Goal: Task Accomplishment & Management: Use online tool/utility

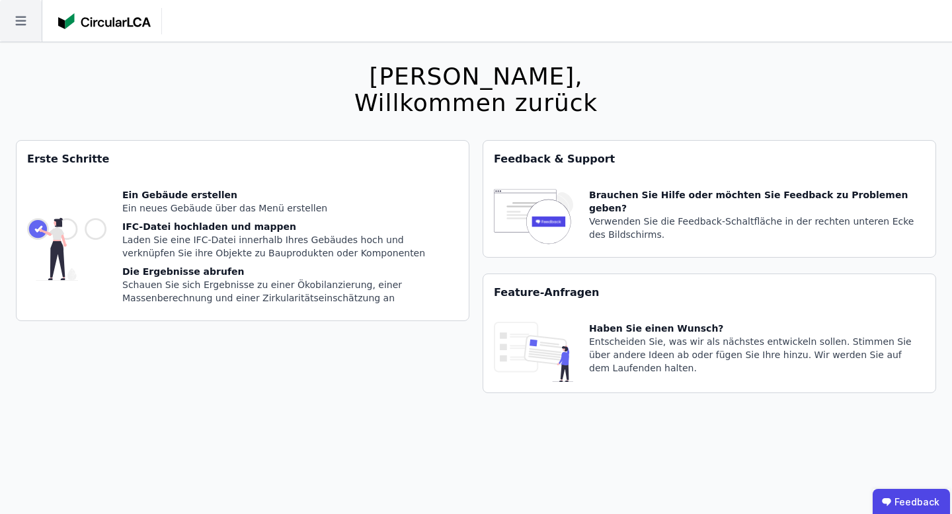
click at [24, 14] on icon at bounding box center [21, 21] width 42 height 42
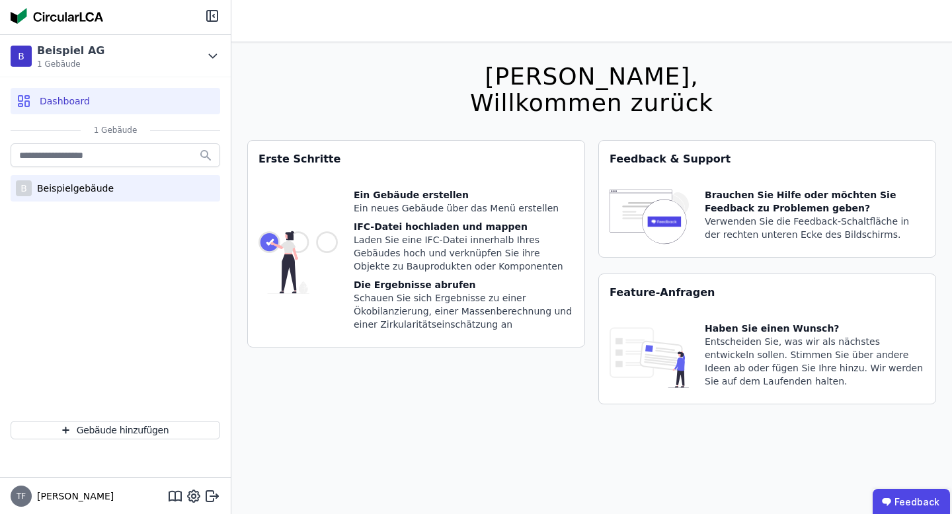
click at [47, 185] on div "Beispielgebäude" at bounding box center [73, 188] width 82 height 13
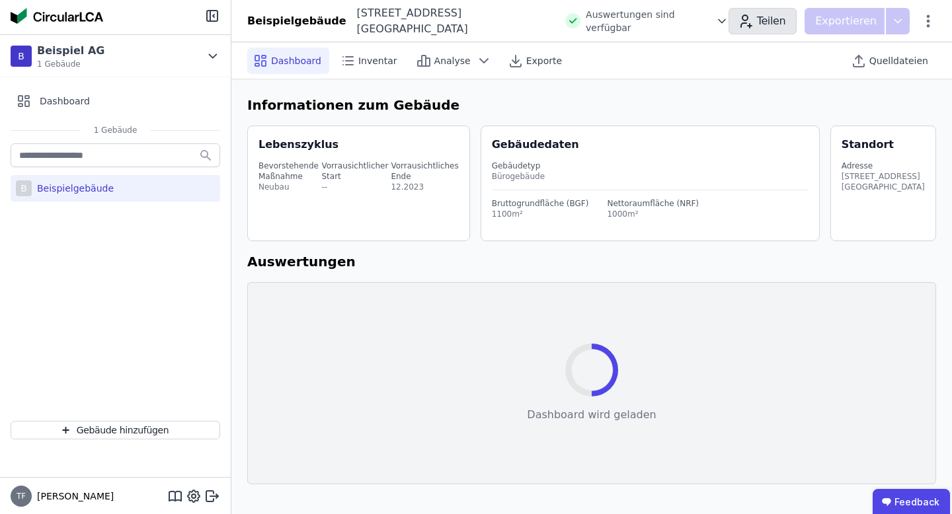
select select "*"
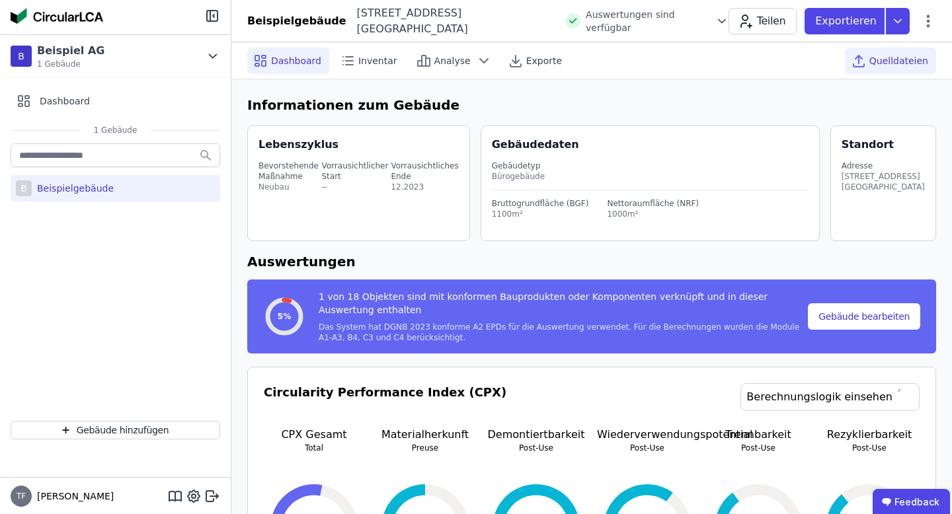
click at [905, 61] on span "Quelldateien" at bounding box center [899, 60] width 59 height 13
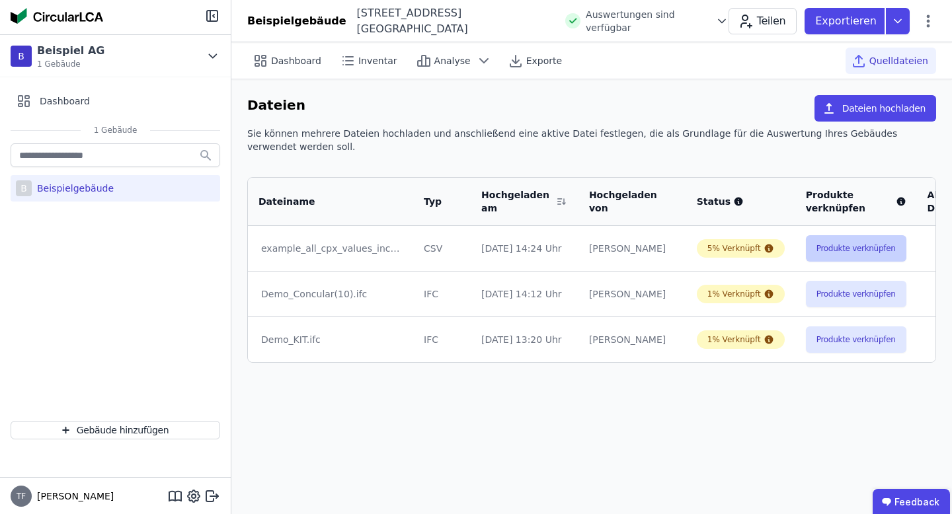
click at [806, 243] on button "Produkte verknüpfen" at bounding box center [856, 248] width 101 height 26
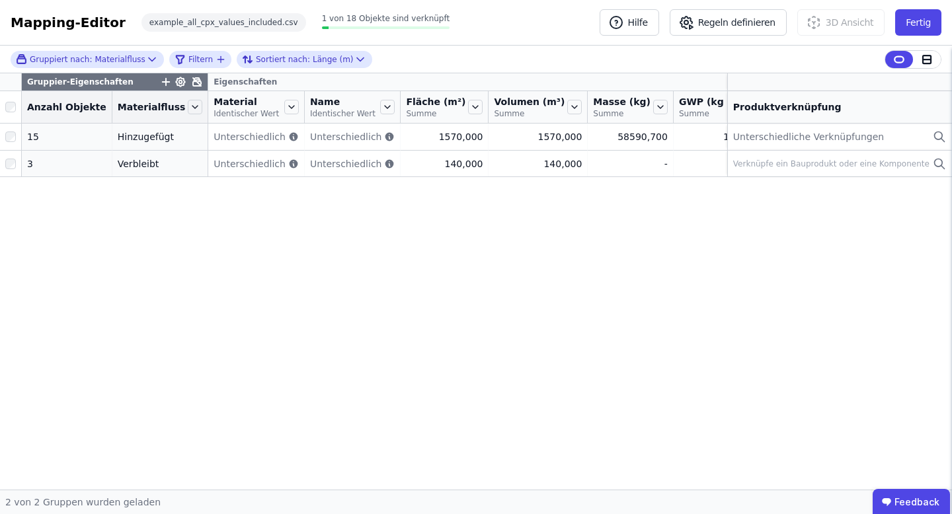
click at [193, 85] on icon at bounding box center [197, 82] width 8 height 8
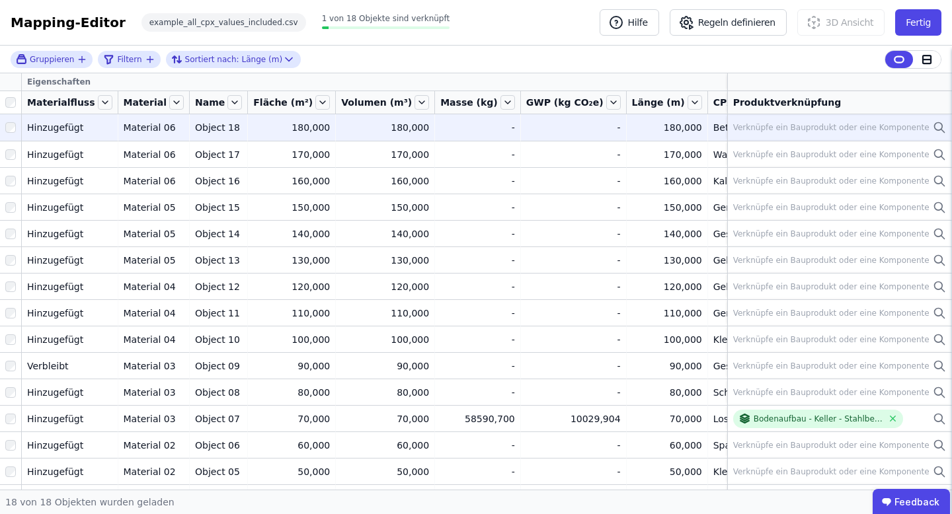
click at [809, 126] on div "Verknüpfe ein Bauprodukt oder eine Komponente" at bounding box center [831, 127] width 196 height 11
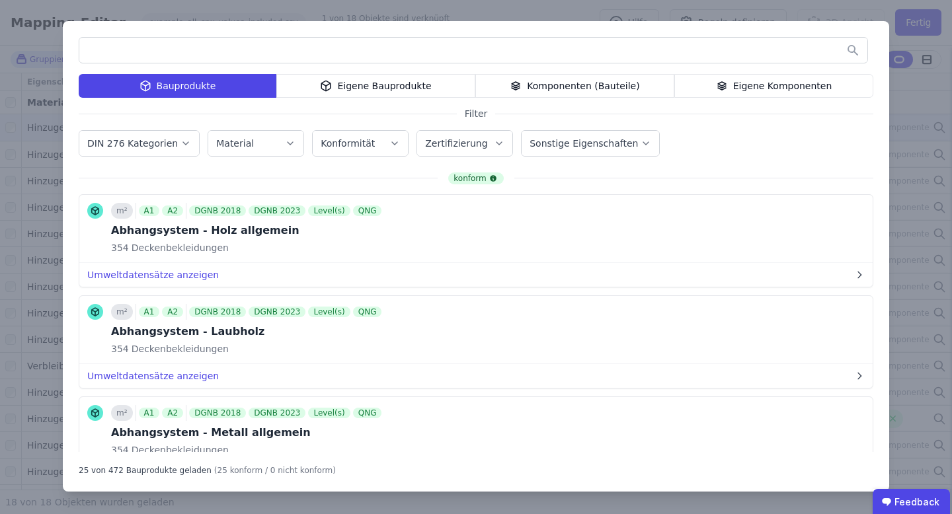
click at [417, 95] on div "Eigene Bauprodukte" at bounding box center [375, 86] width 199 height 24
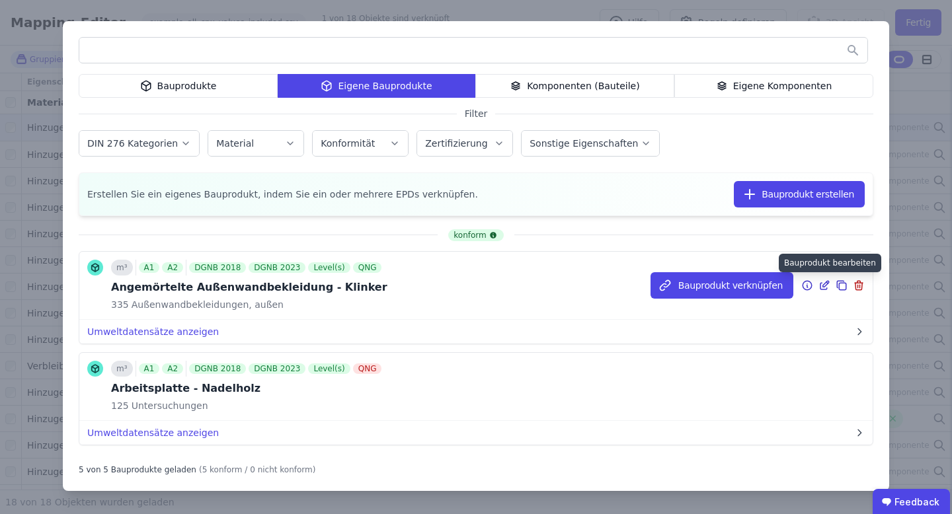
click at [824, 282] on icon at bounding box center [825, 286] width 12 height 16
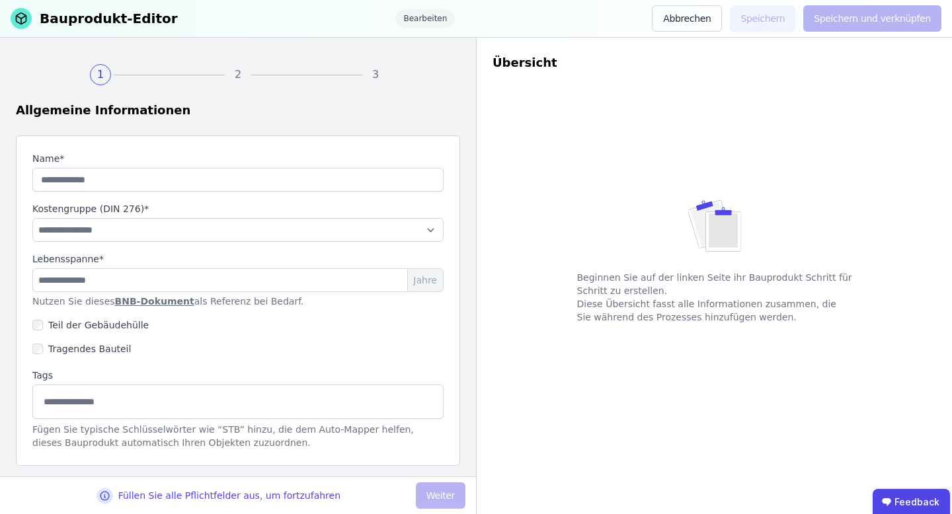
type input "**********"
select select "**********"
type input "**"
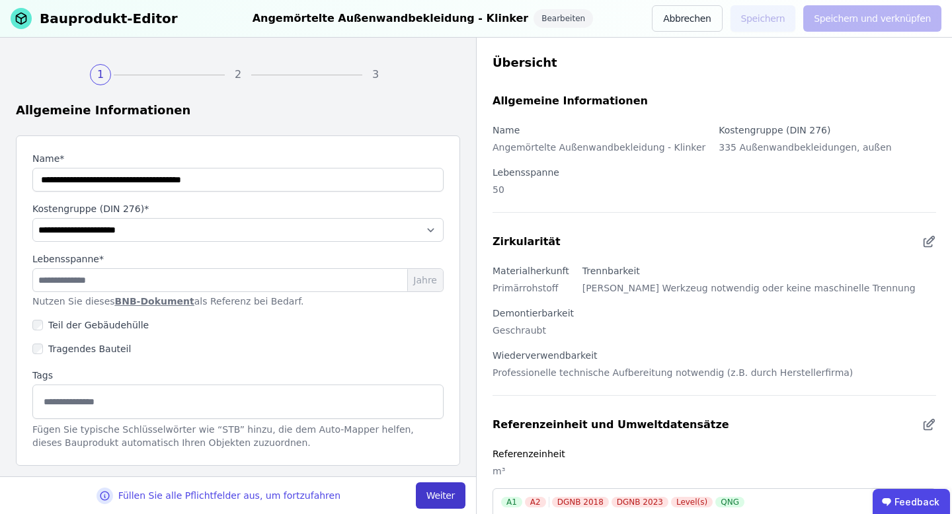
click at [436, 489] on button "Weiter" at bounding box center [441, 496] width 50 height 26
select select "**********"
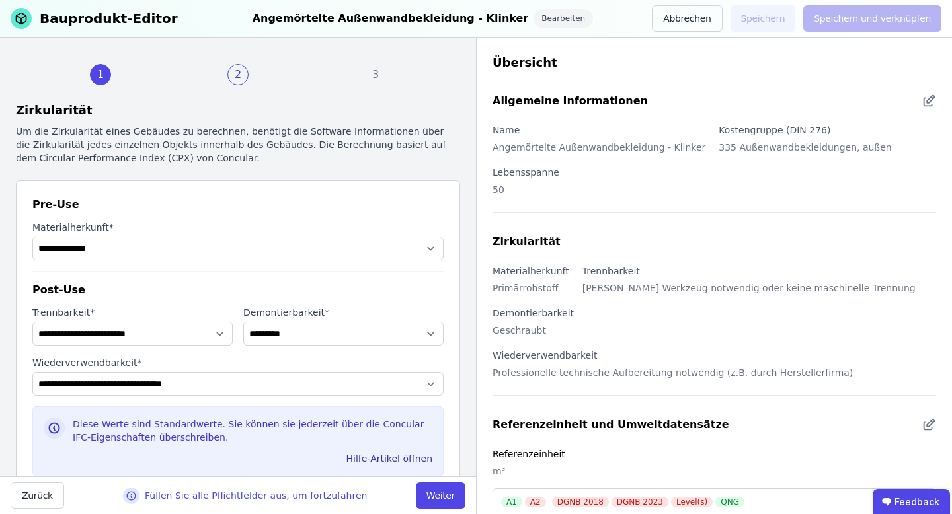
click at [436, 489] on button "Weiter" at bounding box center [441, 496] width 50 height 26
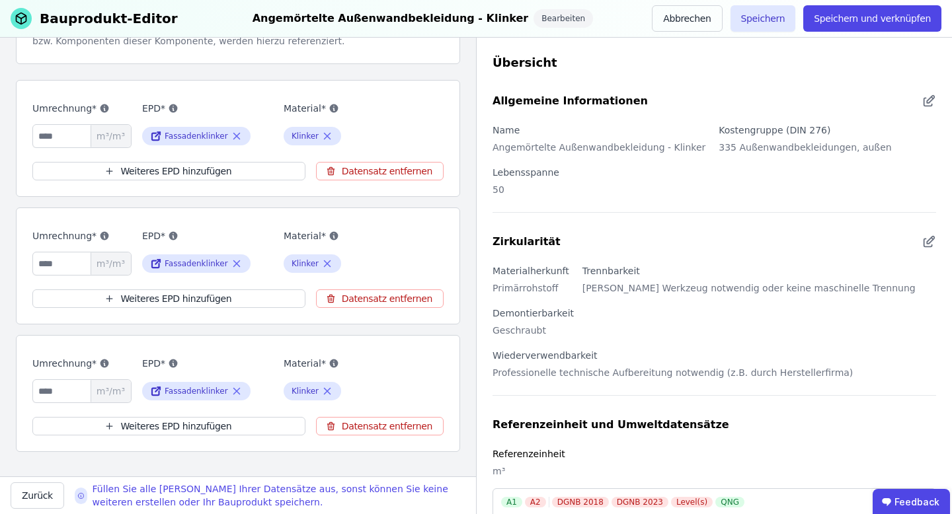
scroll to position [204, 0]
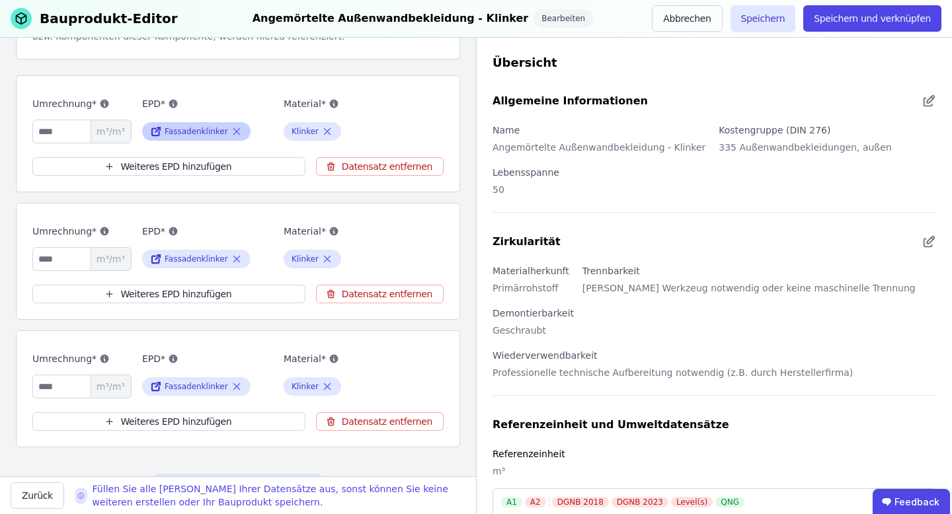
click at [235, 130] on icon at bounding box center [237, 132] width 12 height 16
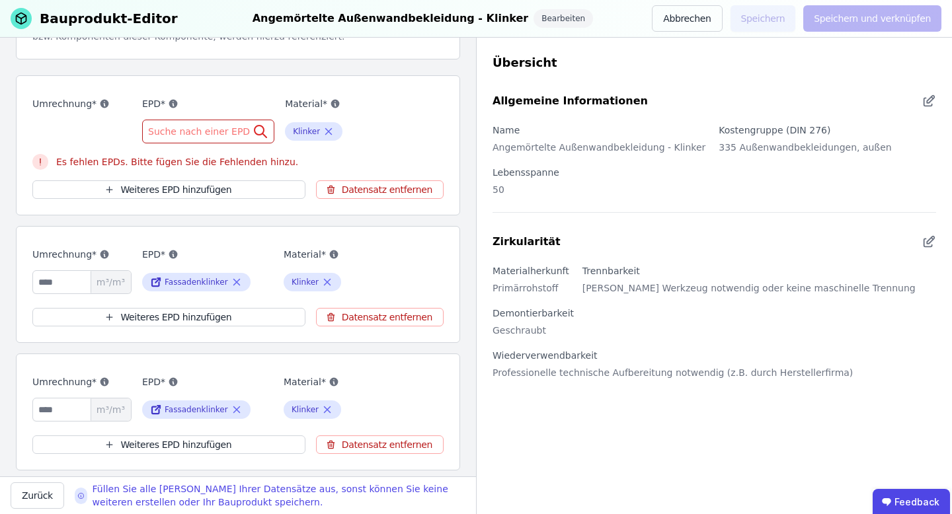
click at [223, 131] on span "Suche nach einer EPD" at bounding box center [200, 131] width 104 height 13
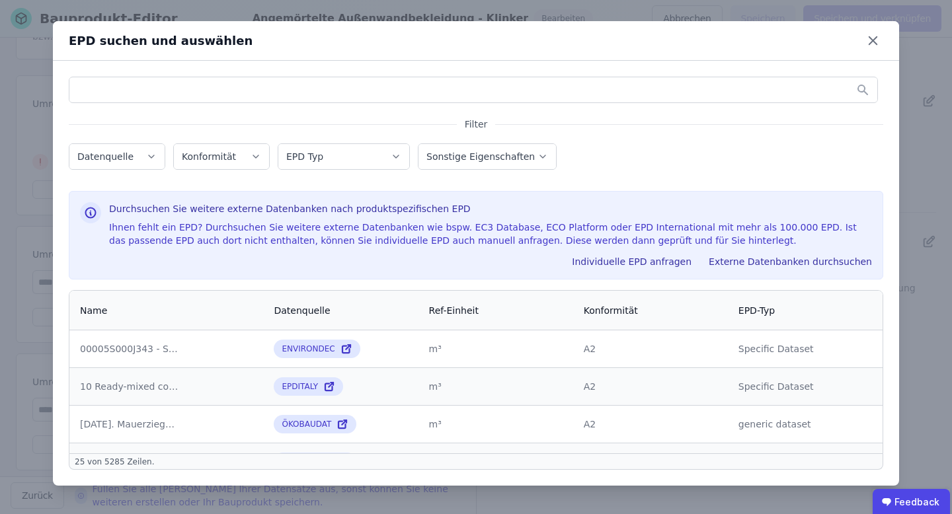
click at [870, 37] on icon at bounding box center [873, 40] width 20 height 20
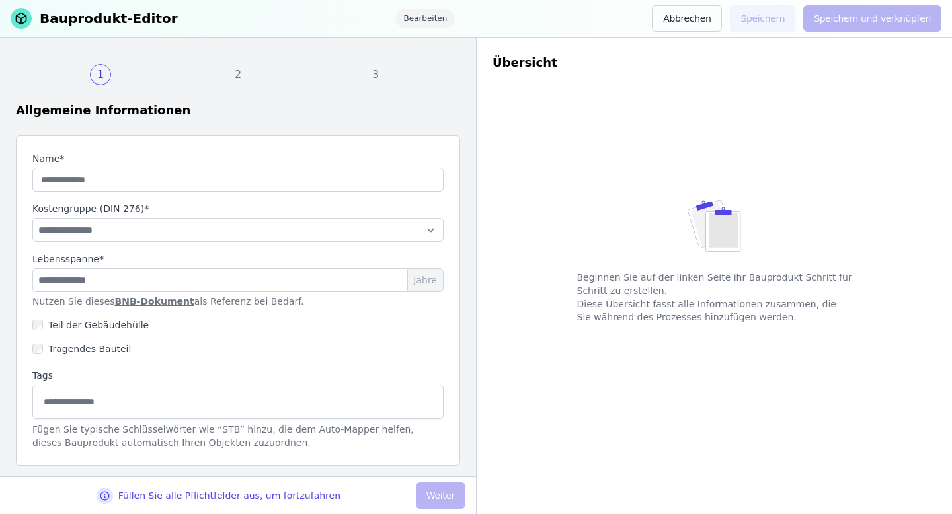
type input "**********"
select select "**********"
type input "**"
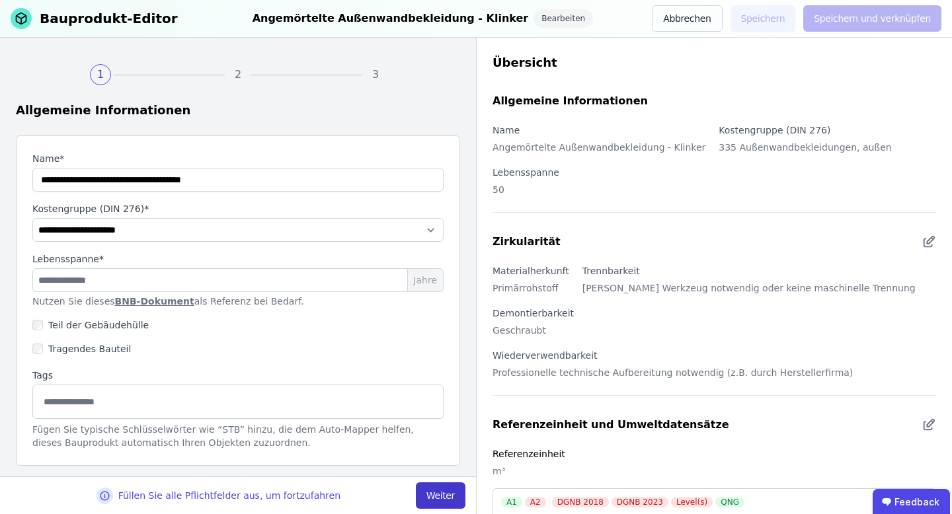
click at [448, 493] on button "Weiter" at bounding box center [441, 496] width 50 height 26
select select "**********"
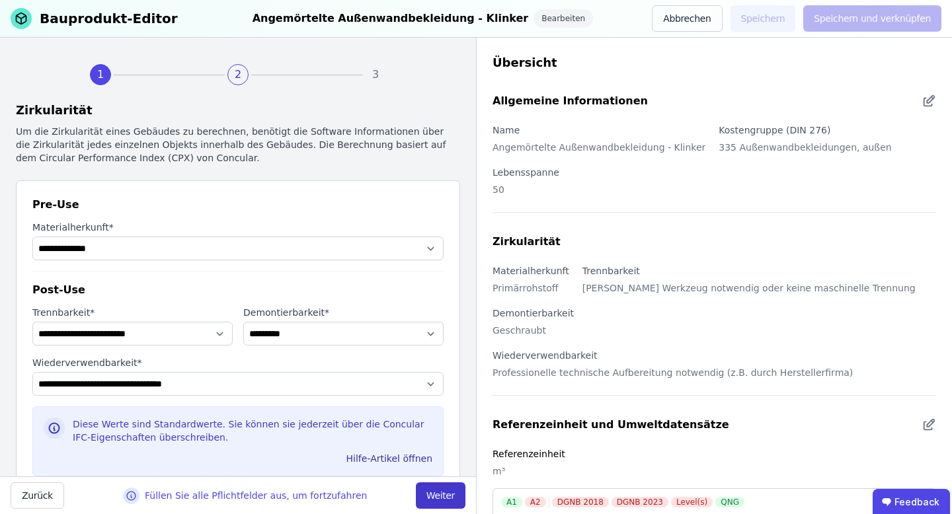
click at [448, 493] on button "Weiter" at bounding box center [441, 496] width 50 height 26
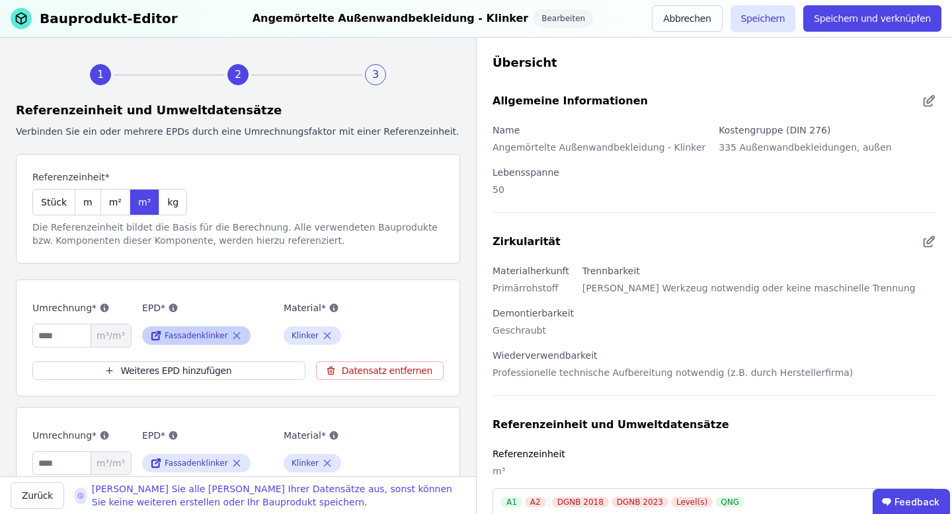
click at [233, 335] on icon at bounding box center [236, 336] width 6 height 6
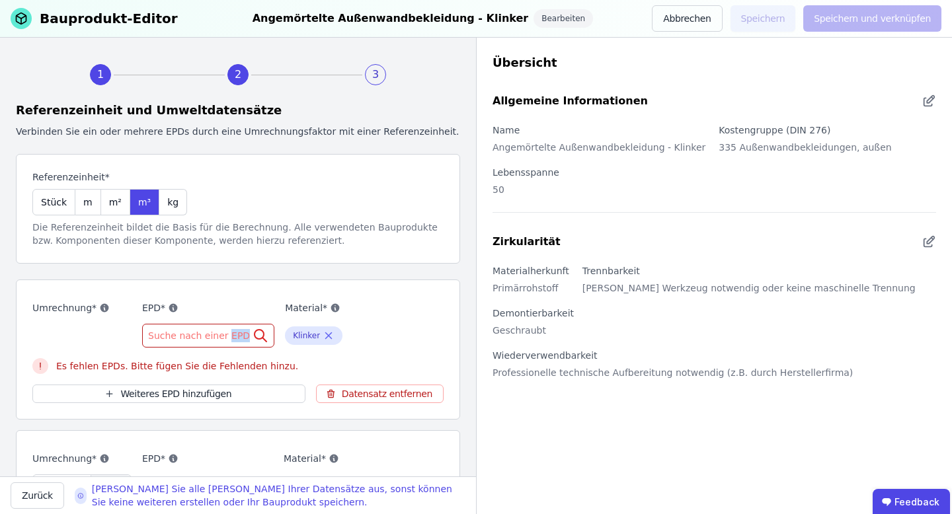
click at [233, 335] on span "Suche nach einer EPD" at bounding box center [200, 335] width 104 height 13
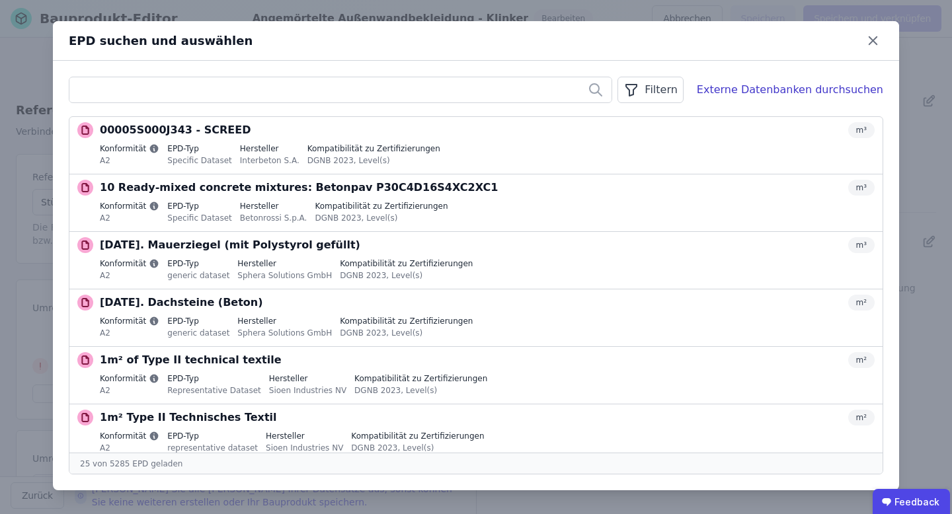
click at [668, 85] on div "Filtern" at bounding box center [650, 90] width 65 height 26
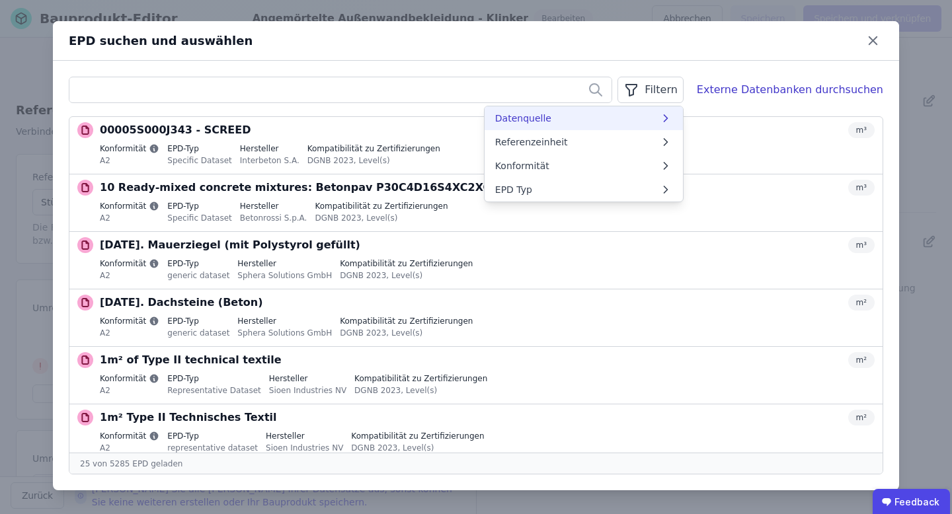
click at [650, 117] on li "Datenquelle" at bounding box center [584, 118] width 198 height 24
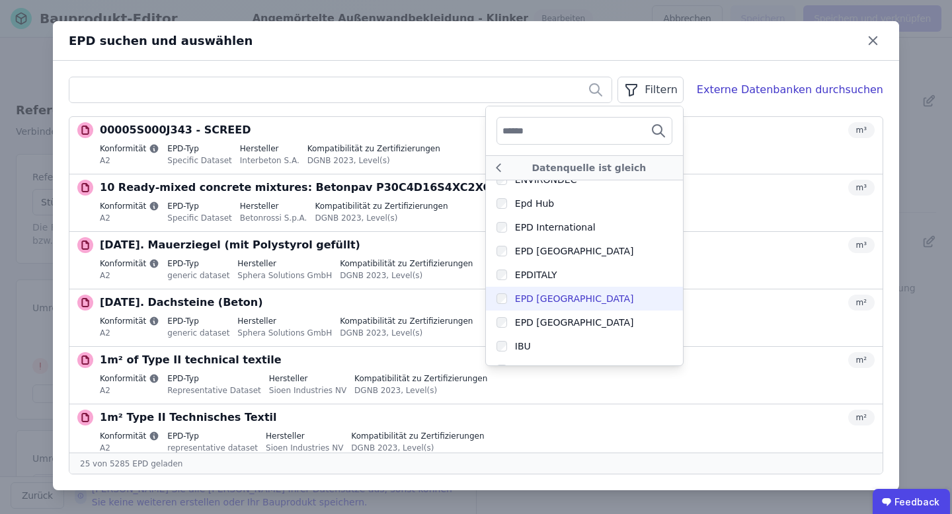
scroll to position [243, 0]
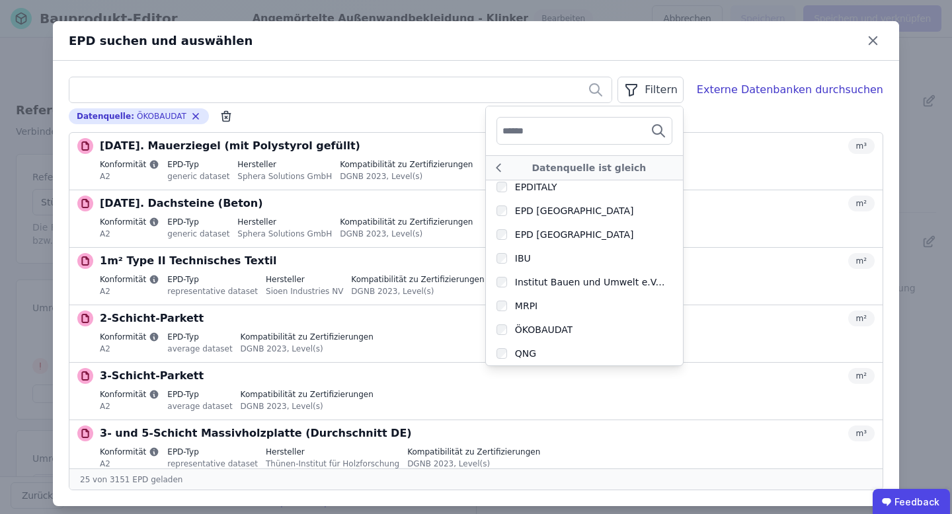
click at [622, 65] on div "Filtern Datenquelle ist gleich Association P.E.P Bau EPD GmbH Custom EPD ec3 Ec…" at bounding box center [476, 284] width 846 height 446
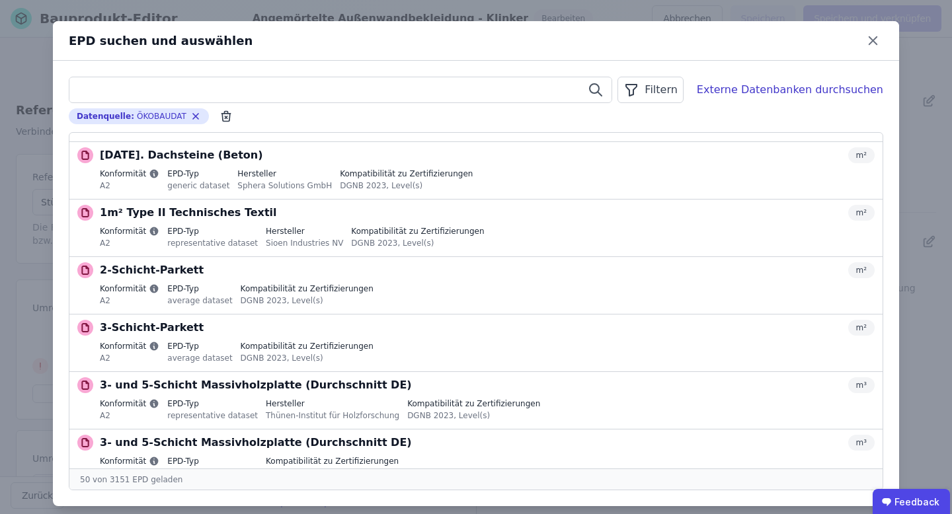
scroll to position [0, 0]
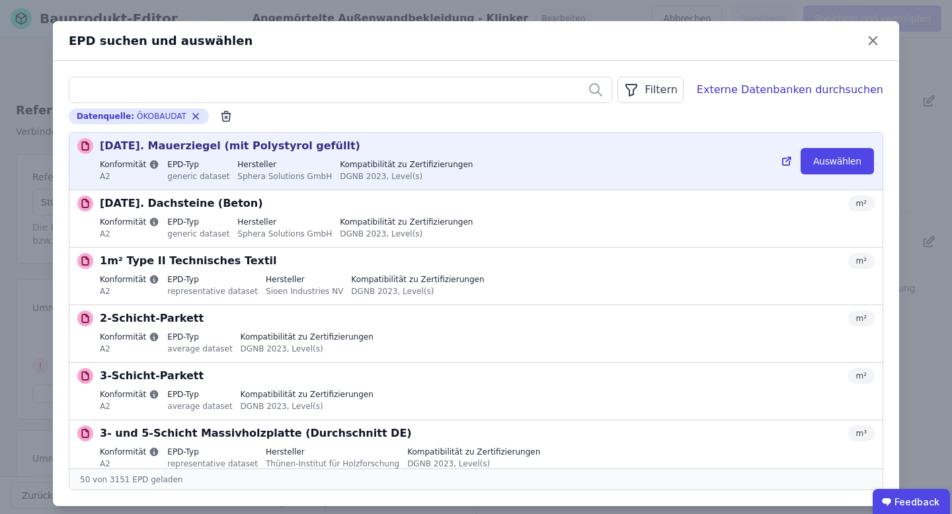
click at [784, 160] on icon at bounding box center [787, 161] width 12 height 16
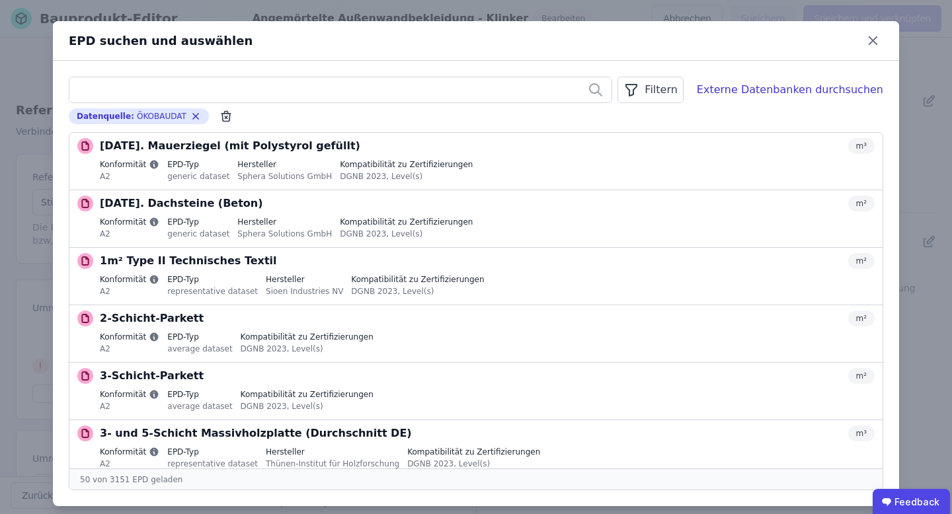
click at [673, 90] on div "Filtern" at bounding box center [650, 90] width 65 height 26
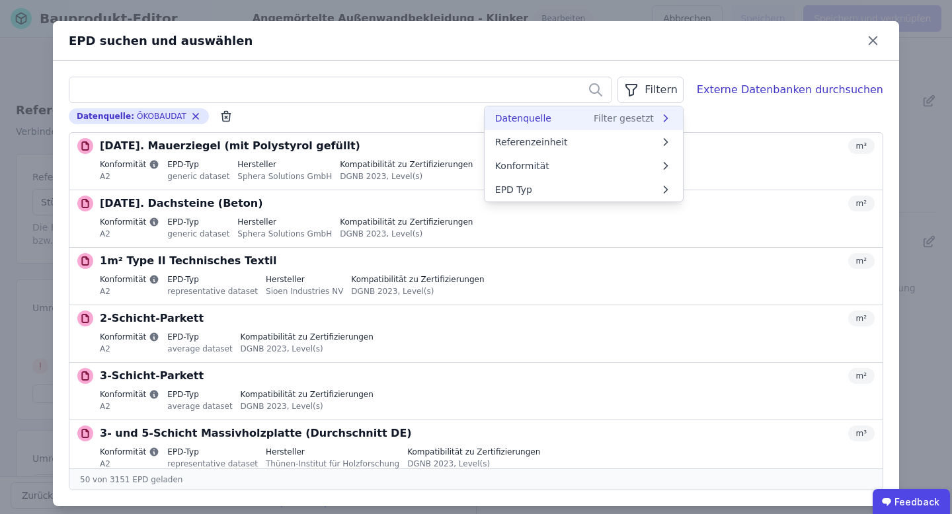
click at [656, 126] on li "Datenquelle Filter gesetzt" at bounding box center [584, 118] width 198 height 24
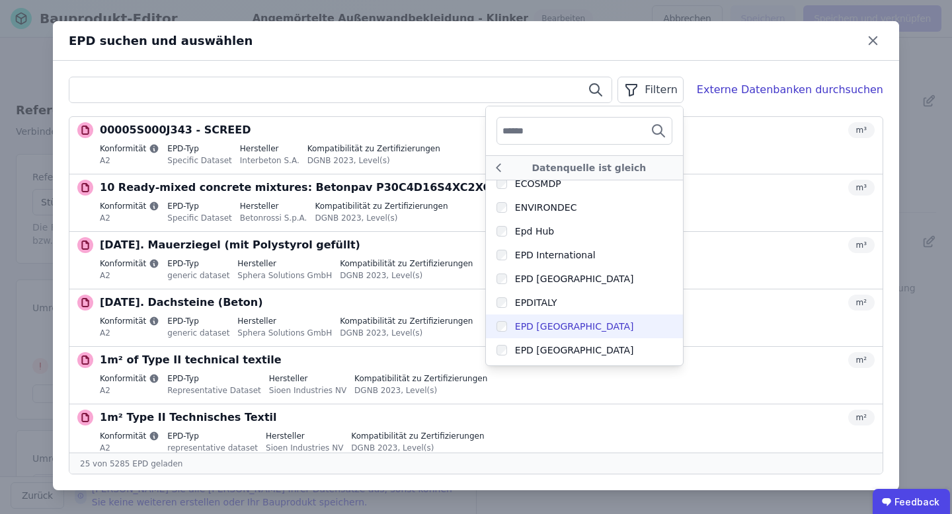
scroll to position [129, 0]
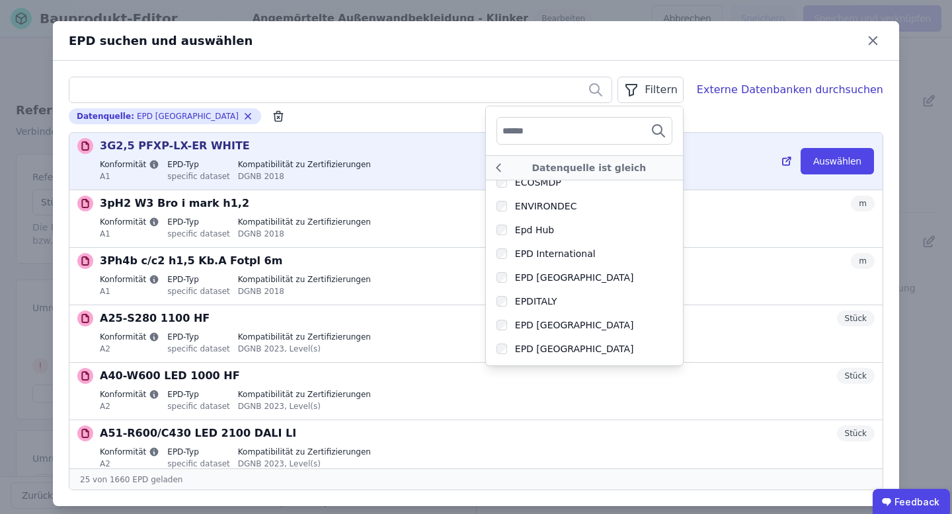
click at [791, 159] on icon at bounding box center [787, 161] width 12 height 16
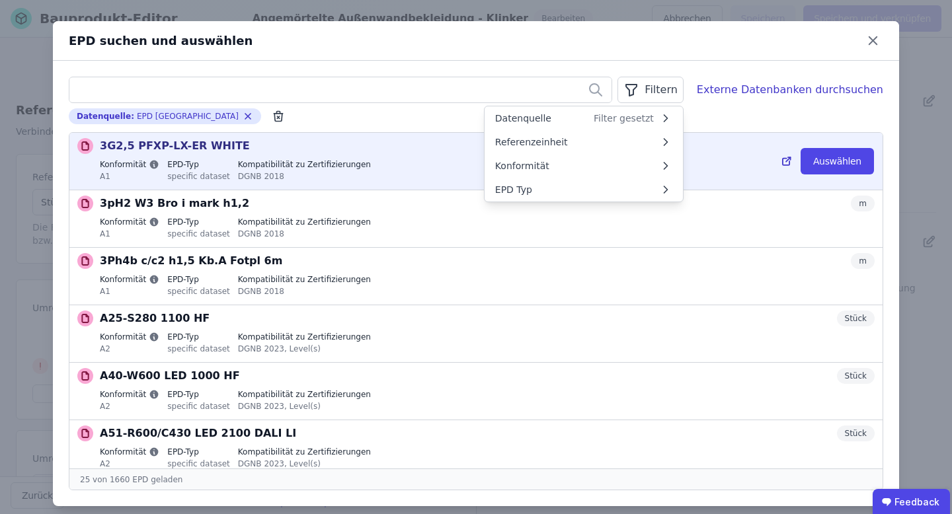
scroll to position [0, 0]
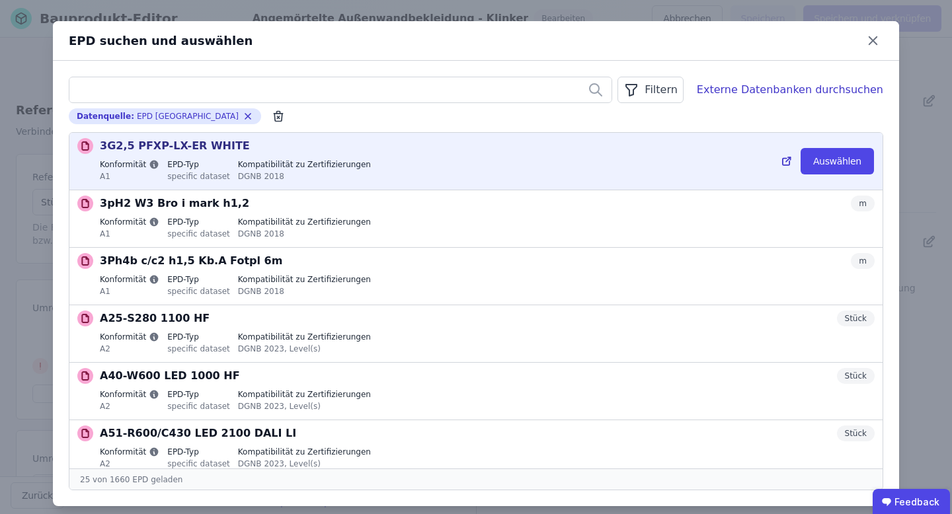
click at [713, 166] on div "Konformität A1 EPD-Typ specific dataset Kompatibilität zu Zertifizierungen DGNB…" at bounding box center [487, 171] width 775 height 25
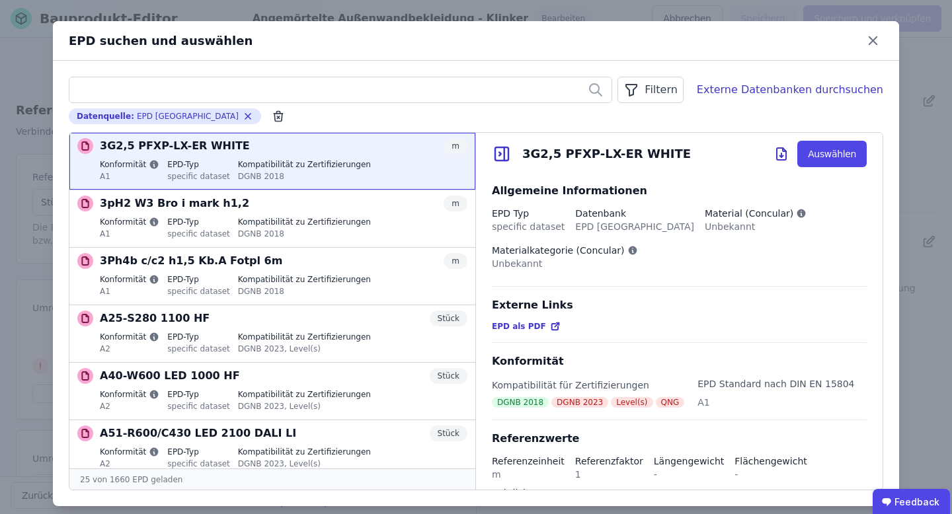
click at [786, 151] on icon at bounding box center [784, 149] width 3 height 3
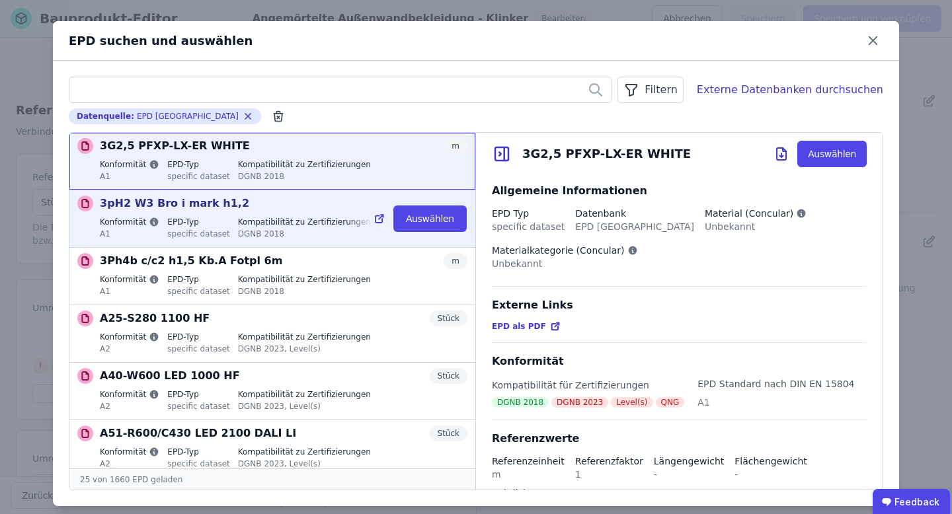
click at [184, 202] on p "3pH2 W3 Bro i mark h1,2" at bounding box center [174, 204] width 149 height 16
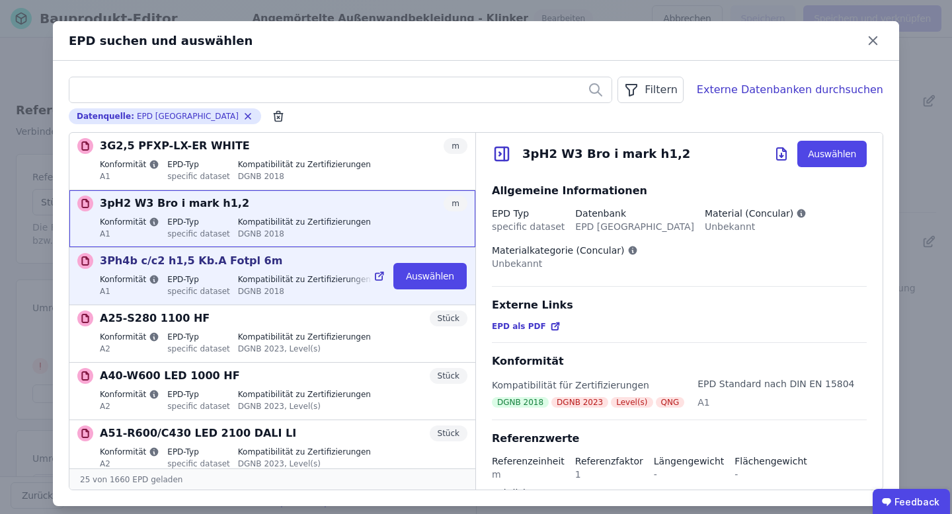
click at [257, 277] on label "Kompatibilität zu Zertifizierungen" at bounding box center [304, 279] width 133 height 11
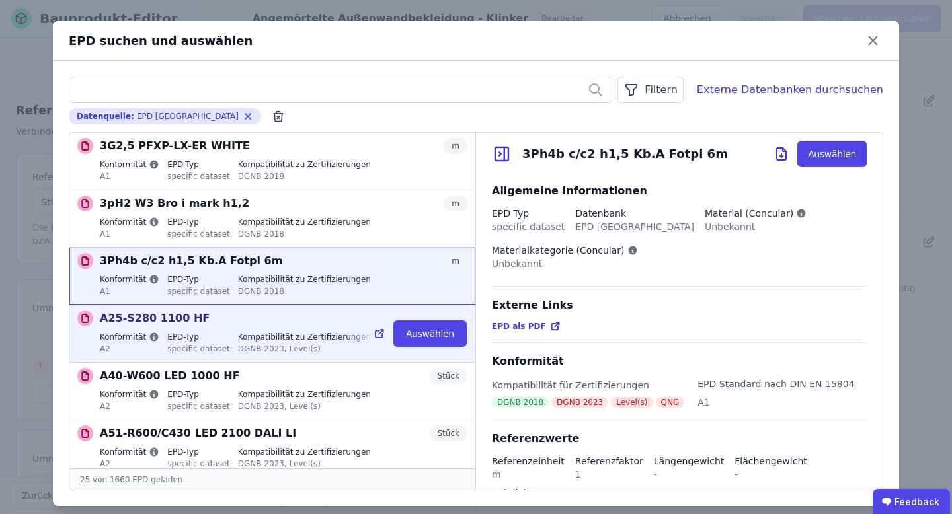
click at [262, 335] on label "Kompatibilität zu Zertifizierungen" at bounding box center [304, 337] width 133 height 11
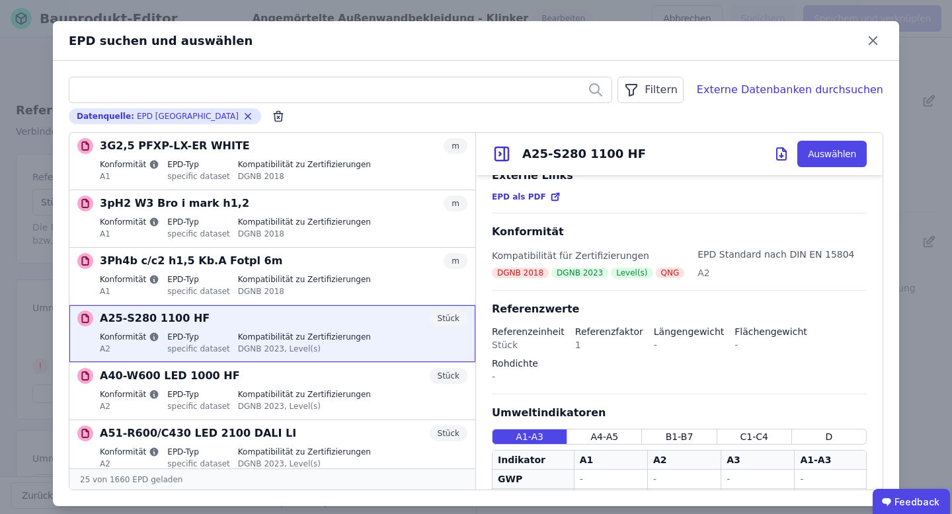
scroll to position [130, 0]
click at [243, 114] on icon "button" at bounding box center [248, 116] width 11 height 11
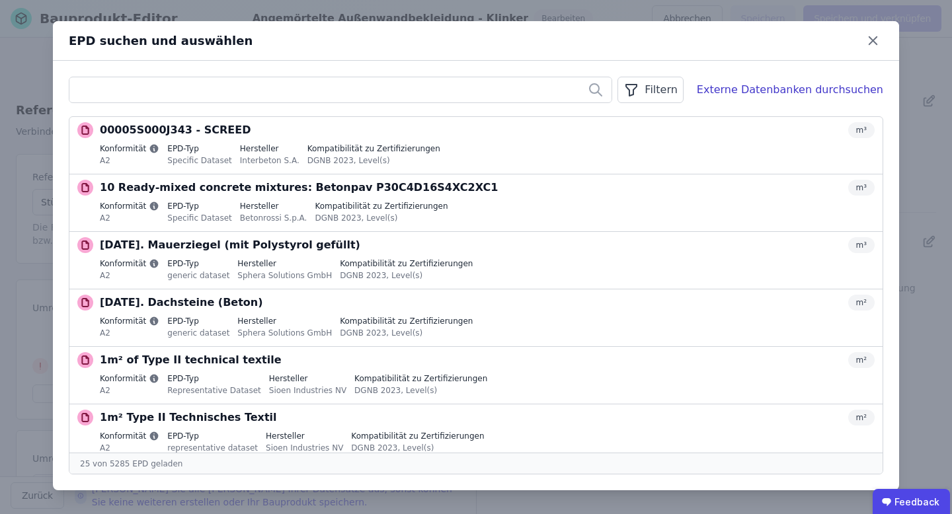
click at [682, 83] on div "Filtern" at bounding box center [650, 90] width 65 height 26
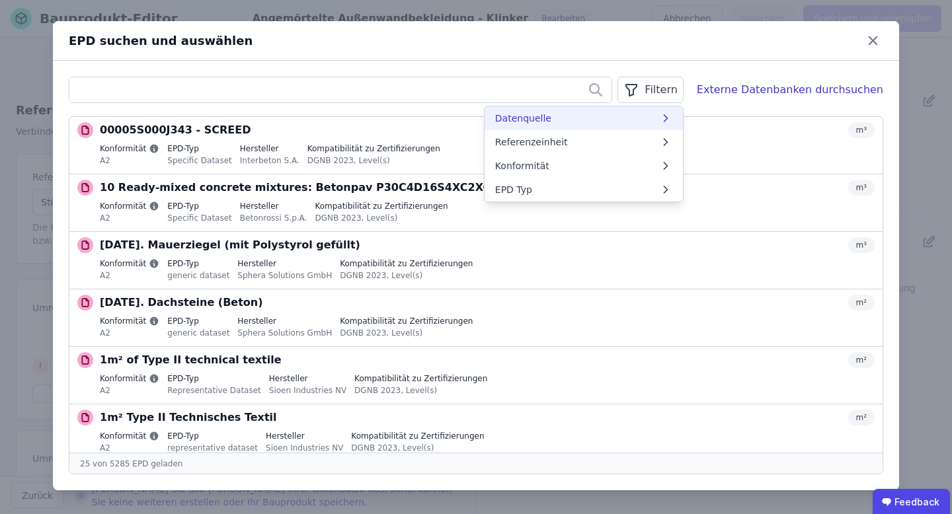
click at [640, 125] on li "Datenquelle" at bounding box center [584, 118] width 198 height 24
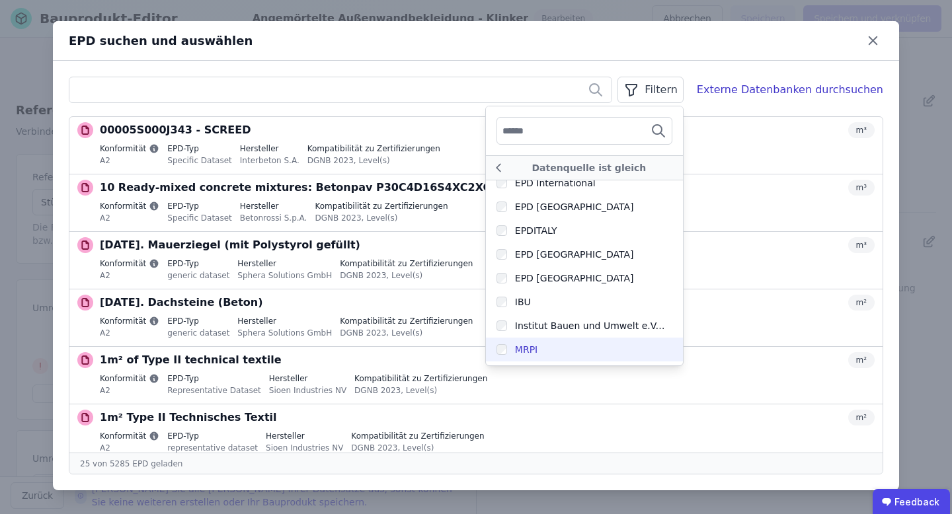
scroll to position [243, 0]
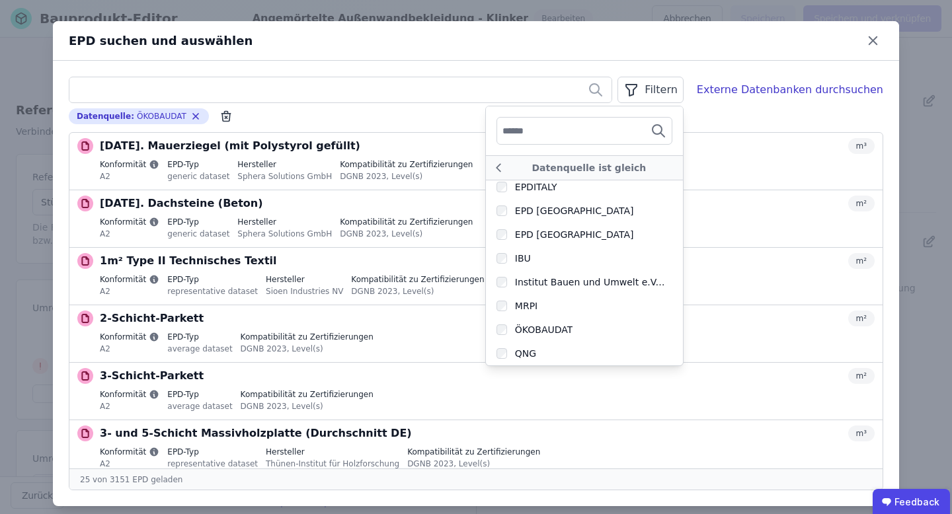
click at [762, 118] on div "Datenquelle : ÖKOBAUDAT Remove small option" at bounding box center [476, 116] width 815 height 16
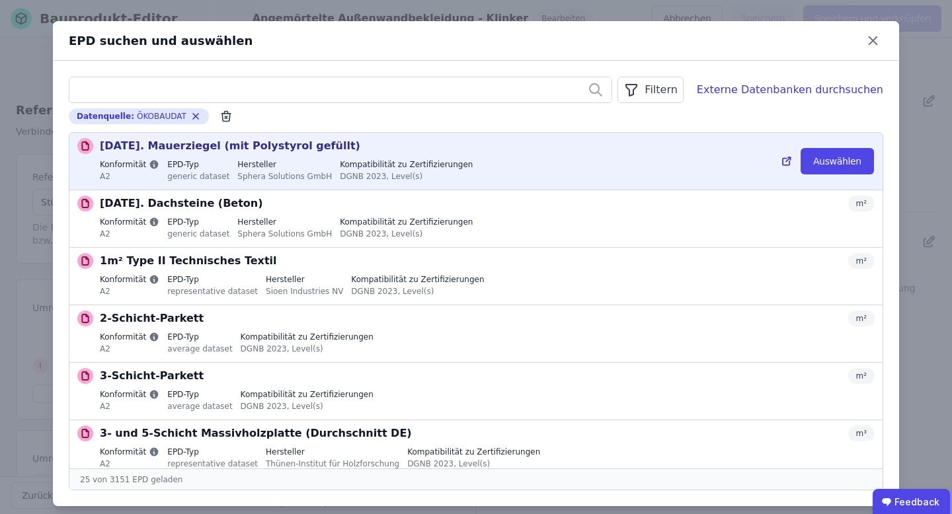
scroll to position [0, 0]
click at [749, 169] on div "Konformität A2 EPD-Typ generic dataset Hersteller Sphera Solutions GmbH Kompati…" at bounding box center [487, 171] width 775 height 25
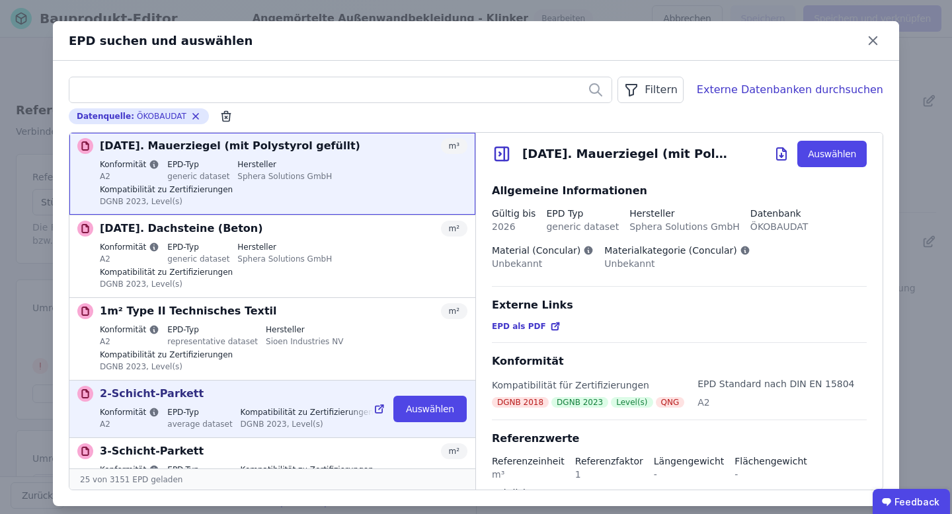
click at [241, 386] on div "2-Schicht-Parkett m²" at bounding box center [284, 394] width 368 height 16
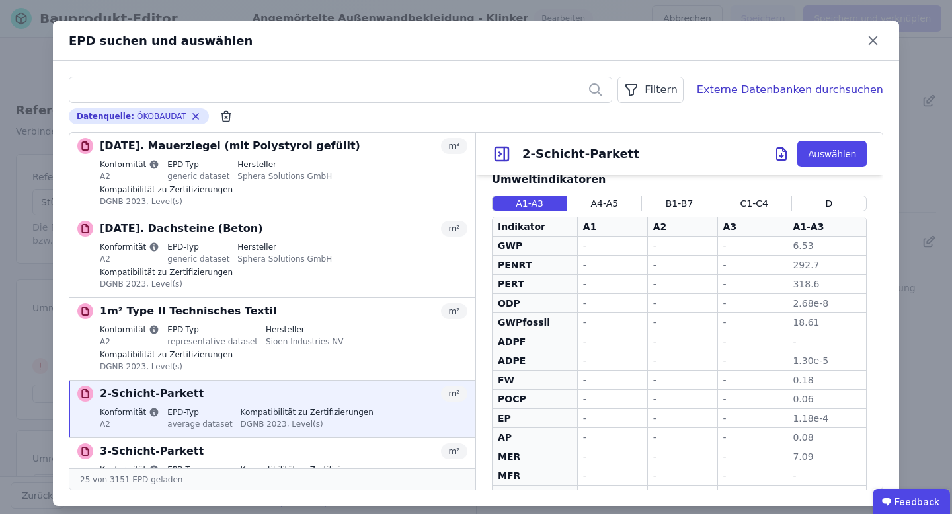
scroll to position [380, 0]
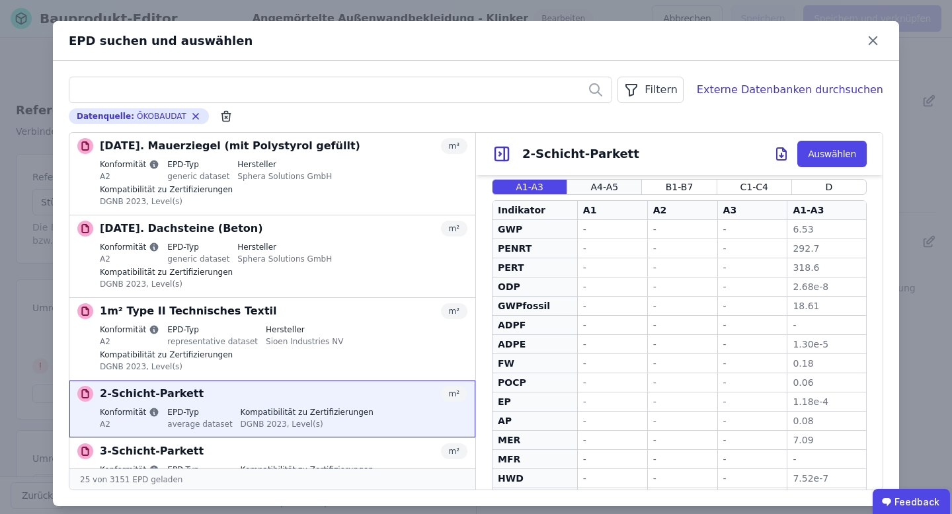
click at [606, 182] on span "A4-A5" at bounding box center [604, 187] width 28 height 13
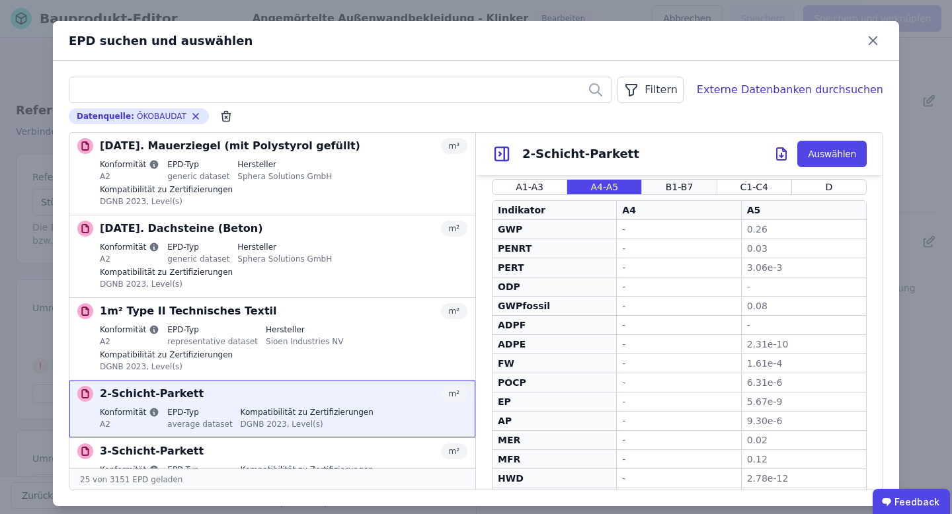
click at [682, 183] on span "B1-B7" at bounding box center [680, 187] width 28 height 13
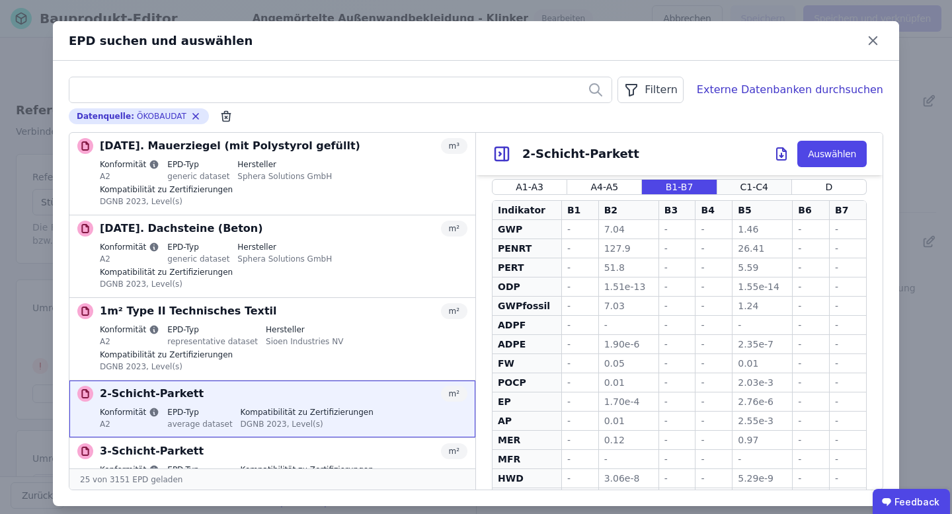
click at [745, 182] on span "C1-C4" at bounding box center [755, 187] width 28 height 13
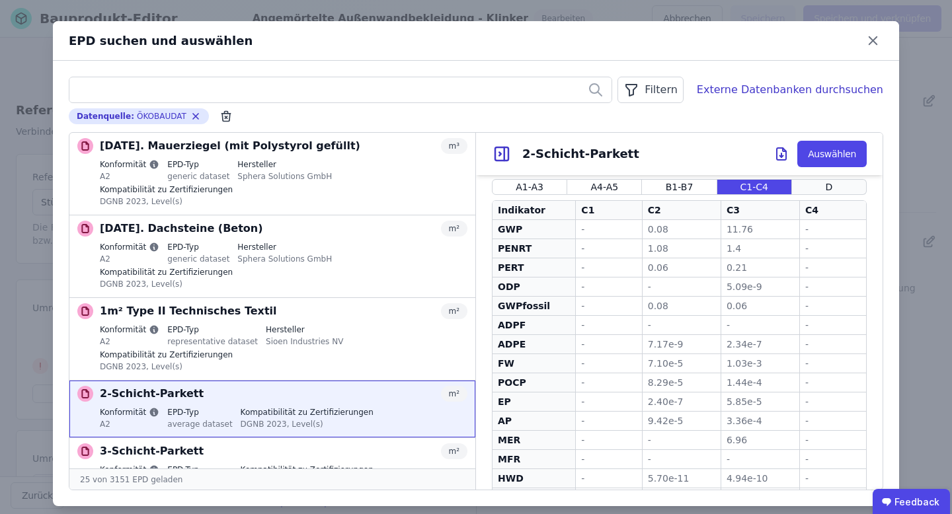
click at [816, 186] on div "D" at bounding box center [829, 187] width 75 height 16
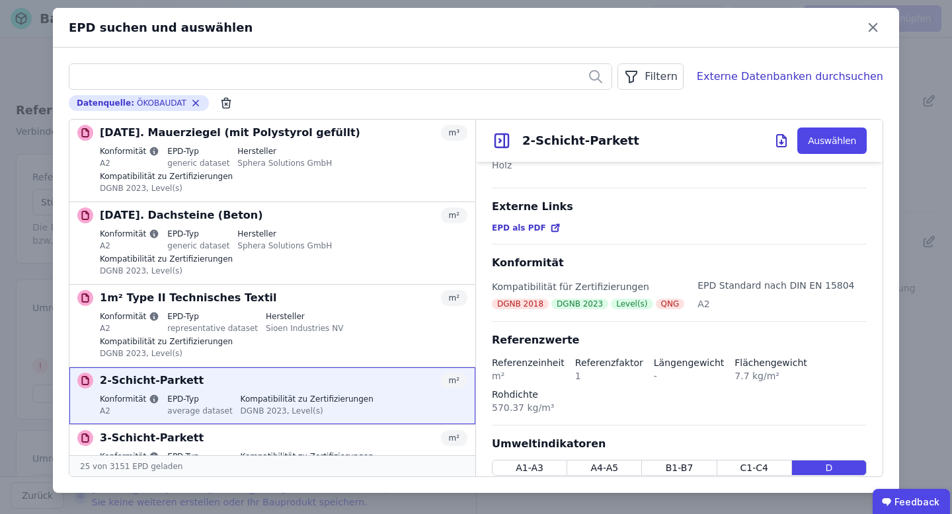
scroll to position [70, 0]
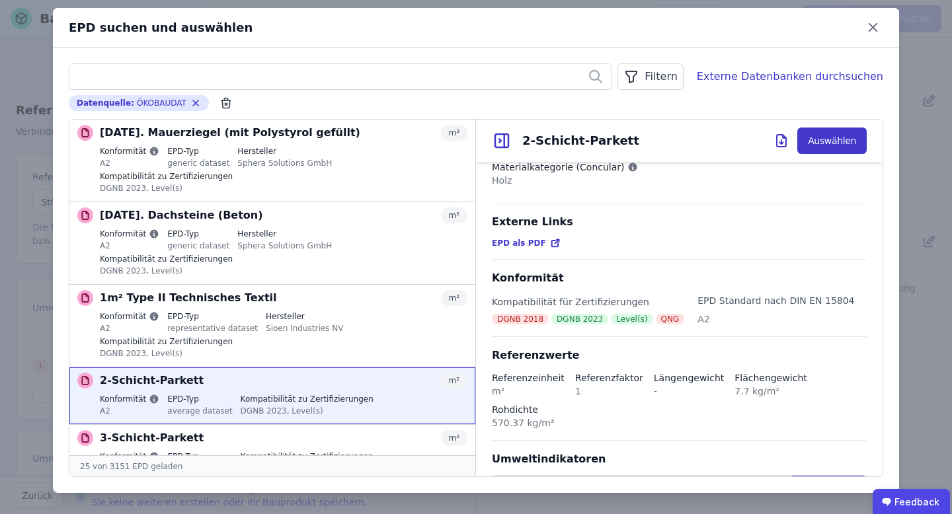
click at [842, 135] on button "Auswählen" at bounding box center [831, 141] width 69 height 26
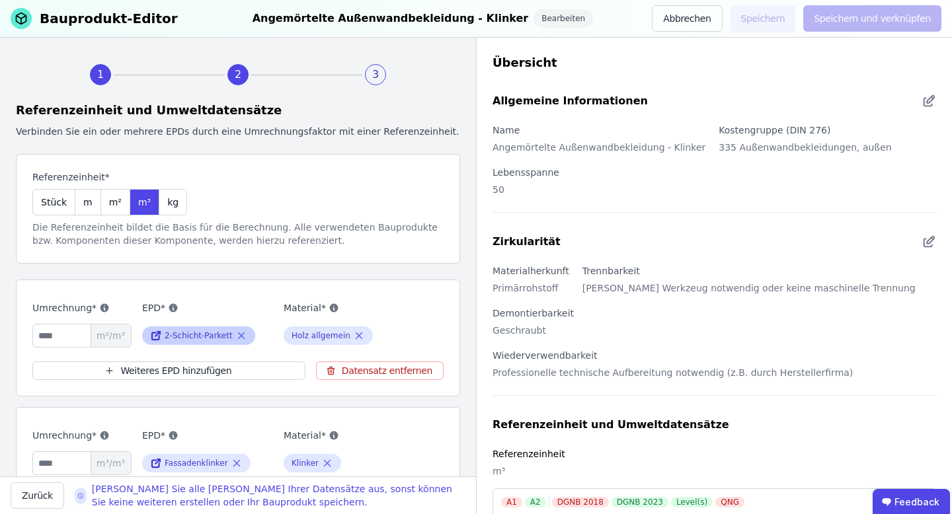
click at [243, 337] on icon at bounding box center [241, 336] width 6 height 6
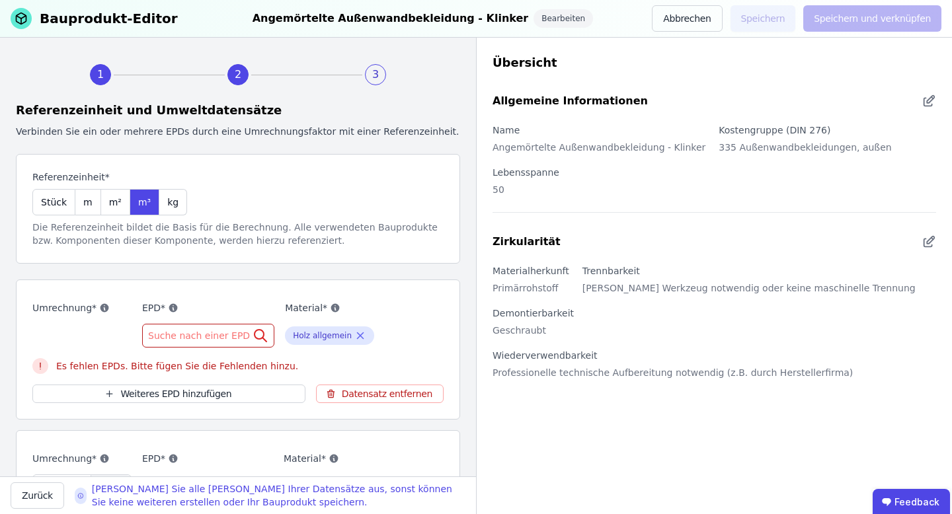
click at [229, 339] on span "Suche nach einer EPD" at bounding box center [200, 335] width 104 height 13
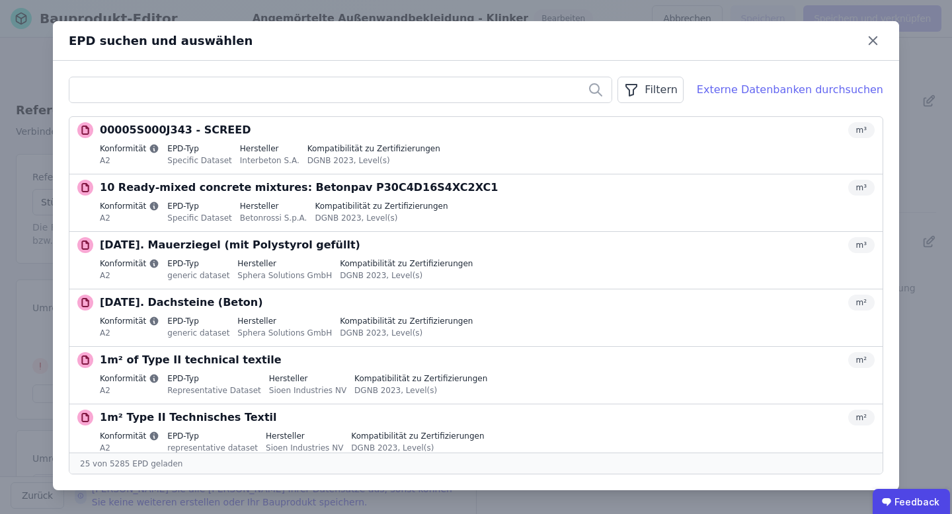
click at [811, 87] on div "Externe Datenbanken durchsuchen" at bounding box center [790, 90] width 186 height 16
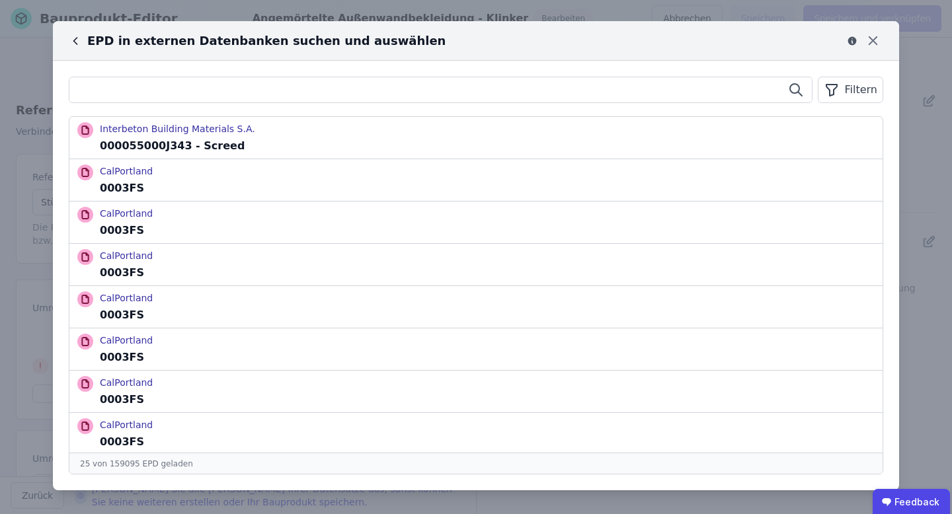
click at [684, 89] on input "text" at bounding box center [440, 90] width 743 height 24
click at [852, 87] on div "Filtern" at bounding box center [850, 90] width 65 height 26
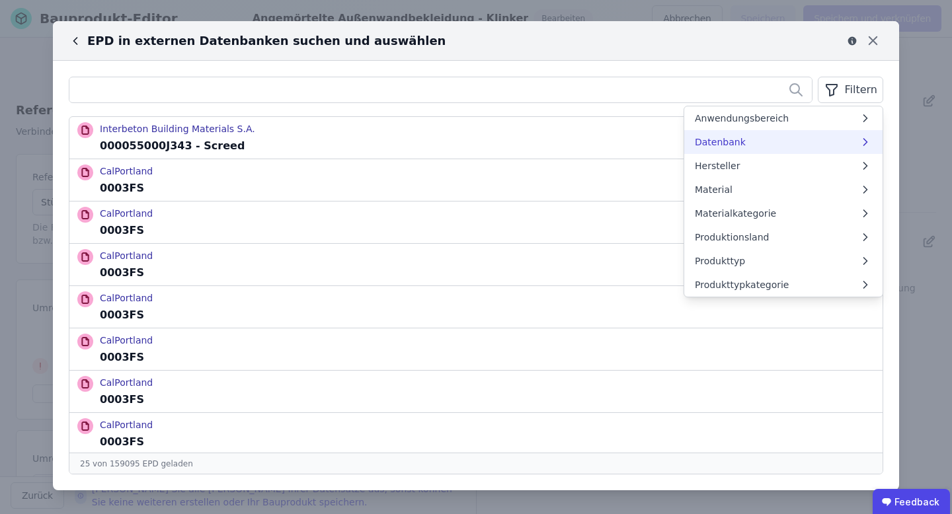
click at [765, 143] on li "Datenbank" at bounding box center [783, 142] width 198 height 24
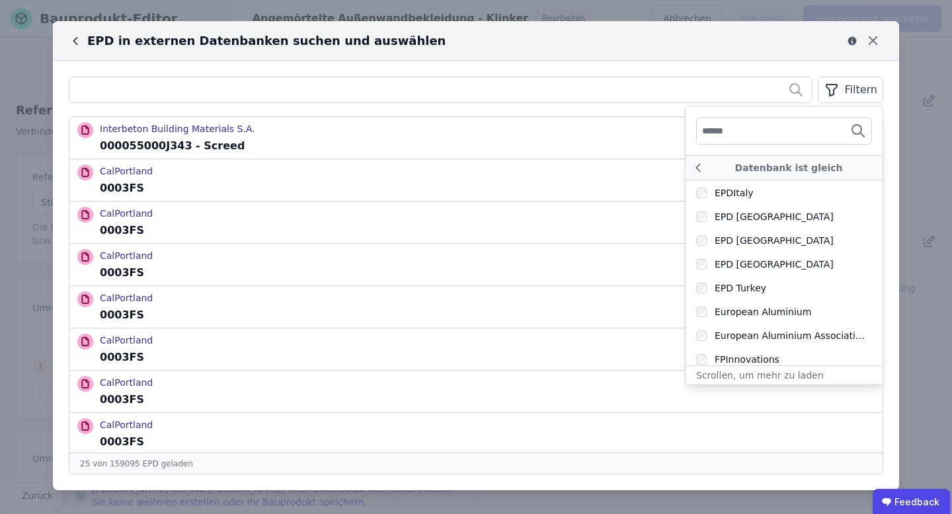
scroll to position [359, 0]
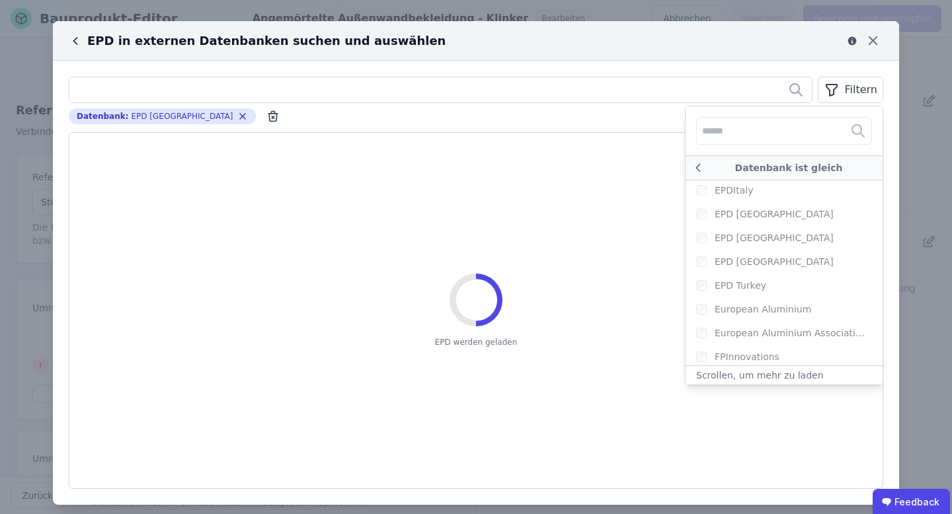
click at [855, 87] on div "Filtern" at bounding box center [850, 90] width 65 height 26
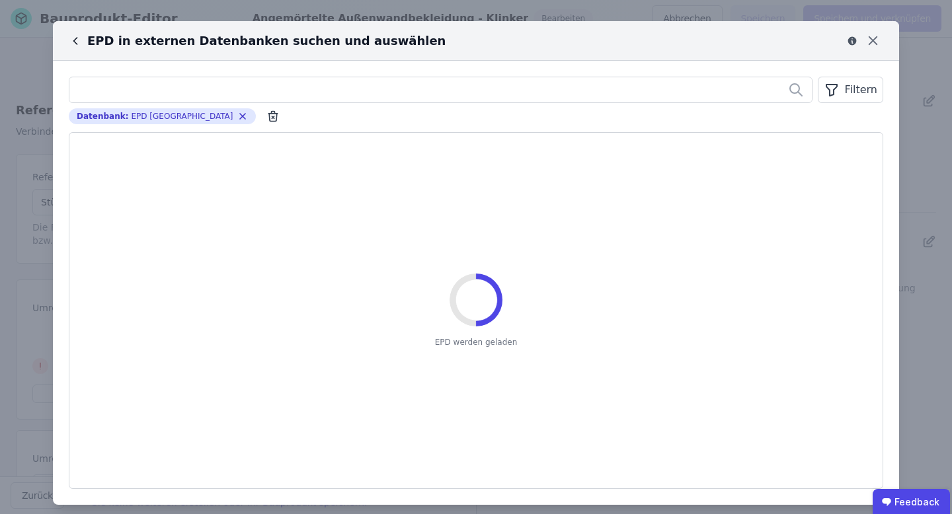
scroll to position [0, 0]
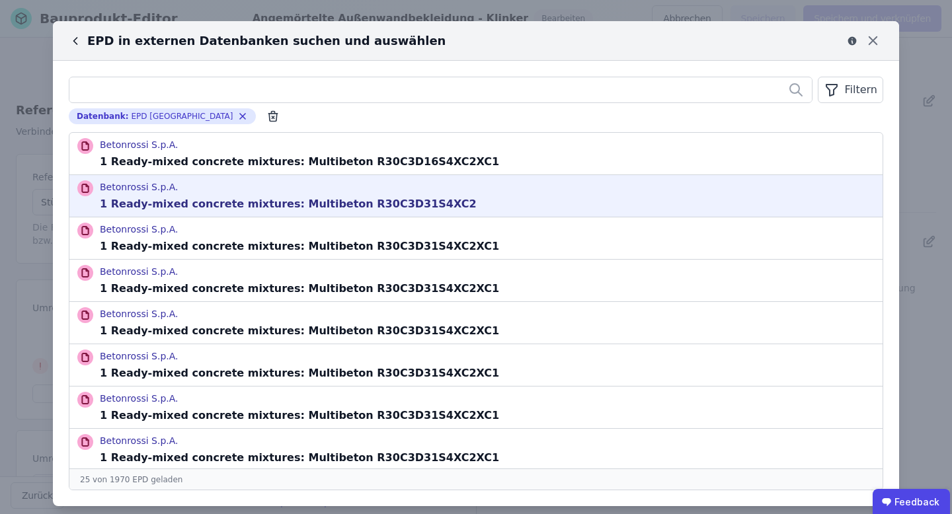
click at [567, 202] on div "Betonrossi S.p.A. 1 Ready-mixed concrete mixtures: Multibeton R30C3D31S4XC2" at bounding box center [475, 196] width 813 height 42
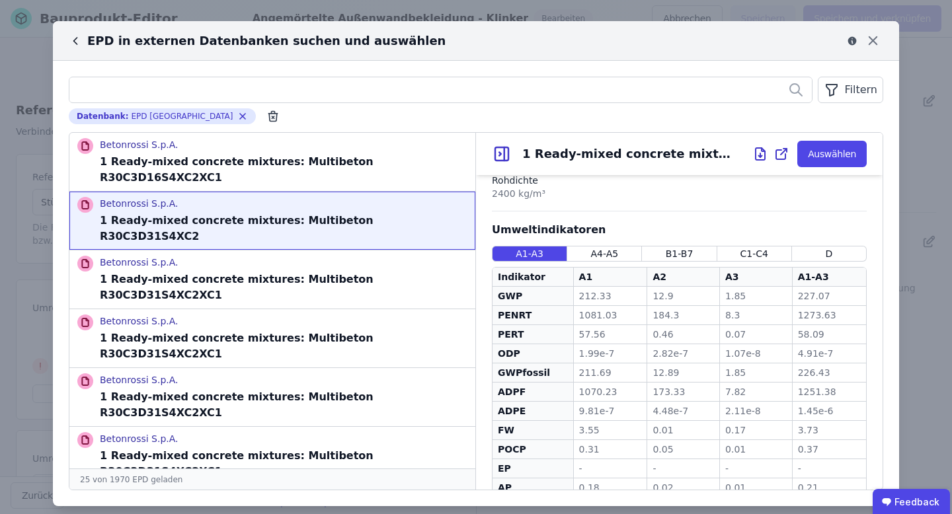
scroll to position [374, 0]
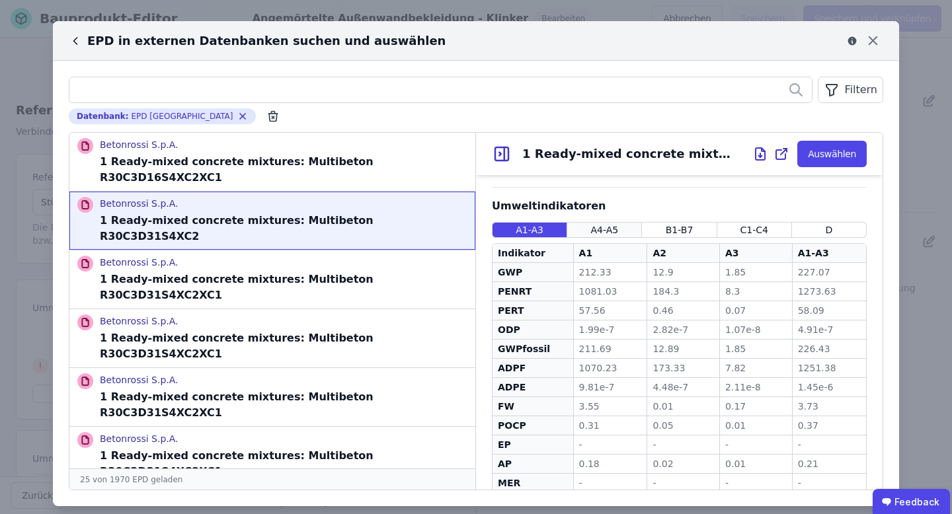
click at [596, 223] on span "A4-A5" at bounding box center [604, 229] width 28 height 13
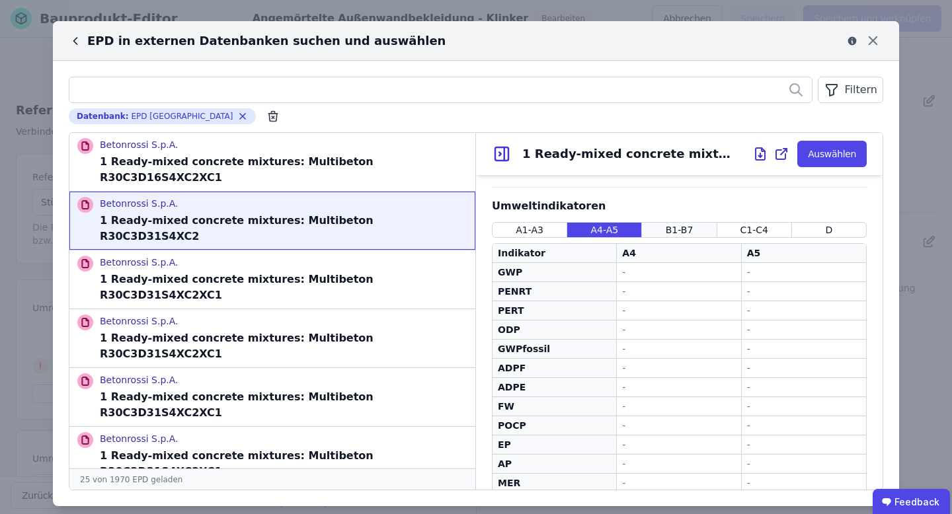
click at [657, 222] on div "B1-B7" at bounding box center [679, 230] width 75 height 16
click at [726, 222] on div "C1-C4" at bounding box center [754, 230] width 75 height 16
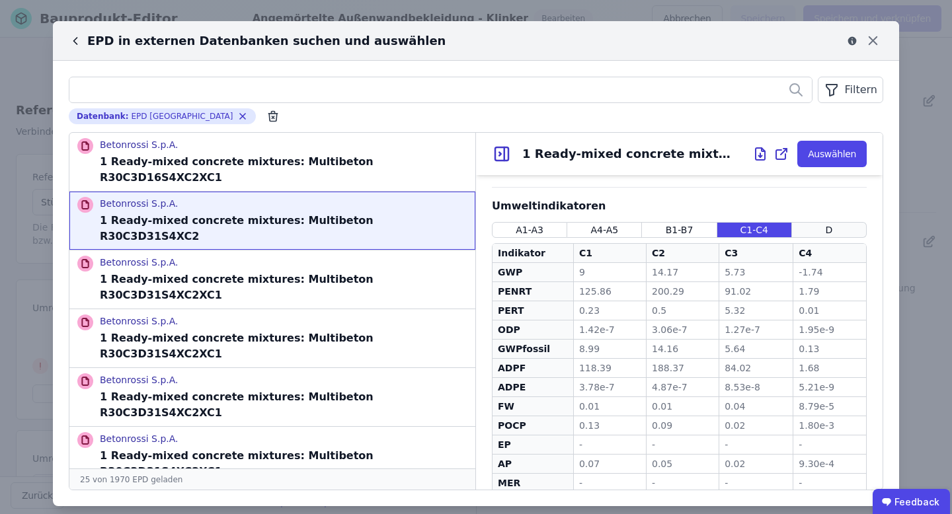
click at [811, 222] on div "D" at bounding box center [829, 230] width 75 height 16
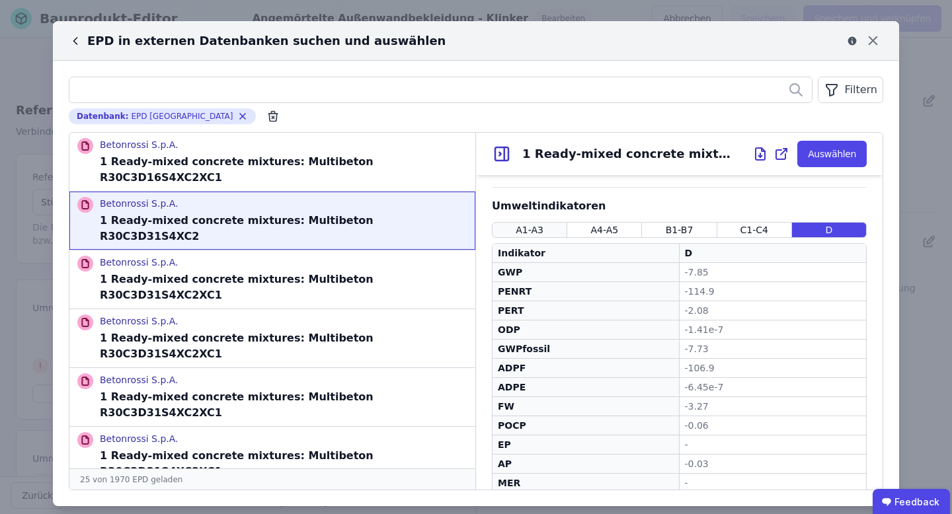
click at [537, 223] on span "A1-A3" at bounding box center [530, 229] width 28 height 13
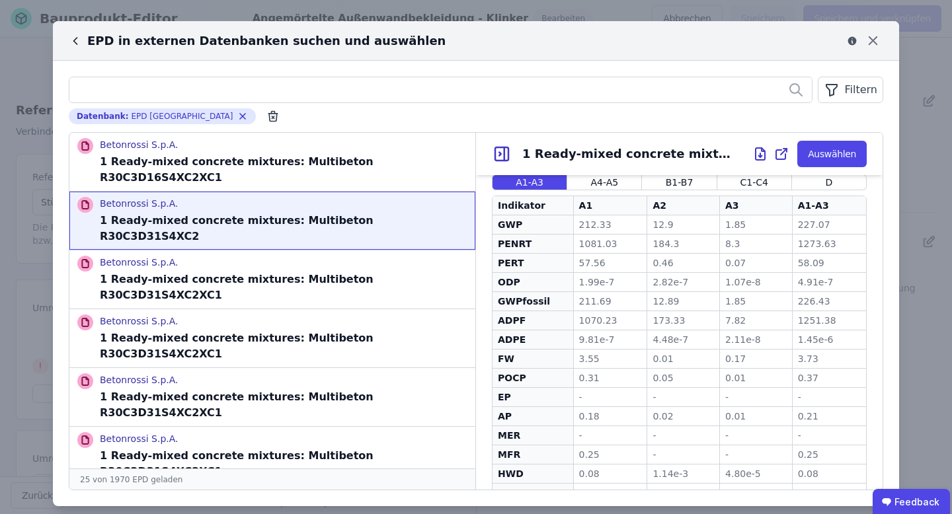
scroll to position [13, 0]
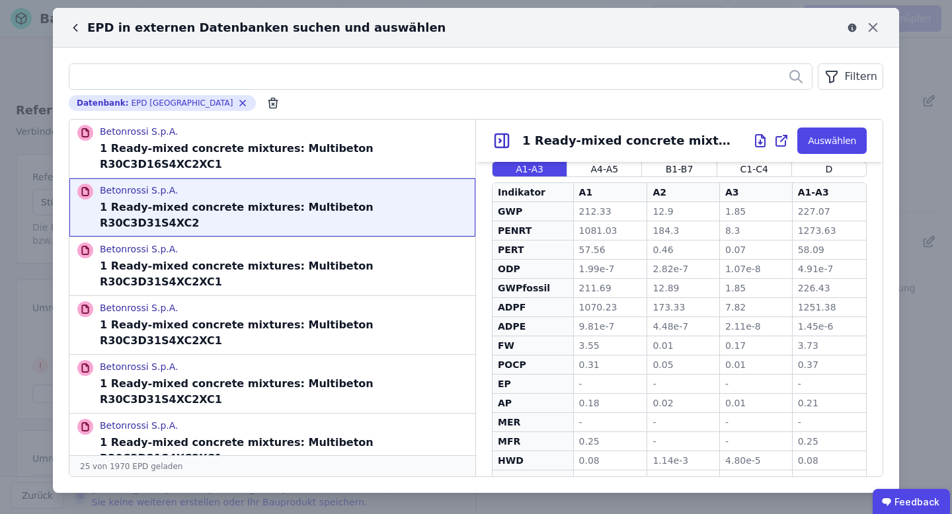
click at [762, 143] on icon at bounding box center [760, 144] width 3 height 2
click at [785, 140] on icon at bounding box center [784, 139] width 6 height 6
click at [703, 115] on div "Filtern Datenbank : EPD [GEOGRAPHIC_DATA] Remove small option Betonrossi S.p.A.…" at bounding box center [476, 271] width 846 height 446
click at [508, 139] on icon at bounding box center [501, 140] width 13 height 13
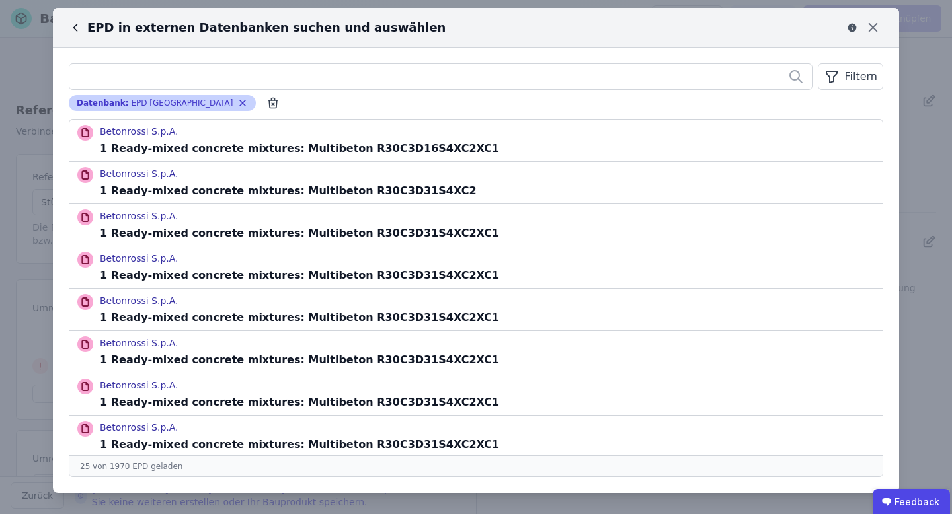
click at [240, 103] on icon "button" at bounding box center [242, 103] width 5 height 5
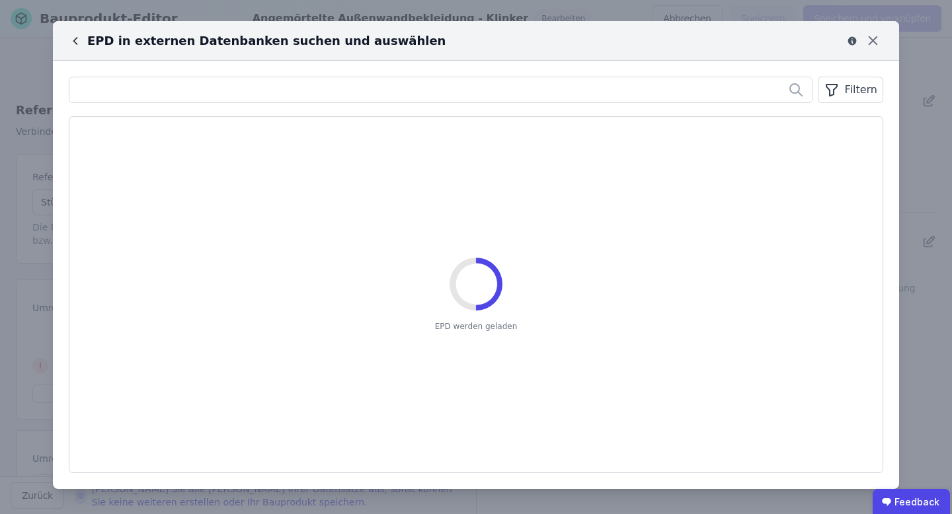
click at [76, 39] on icon at bounding box center [75, 40] width 13 height 13
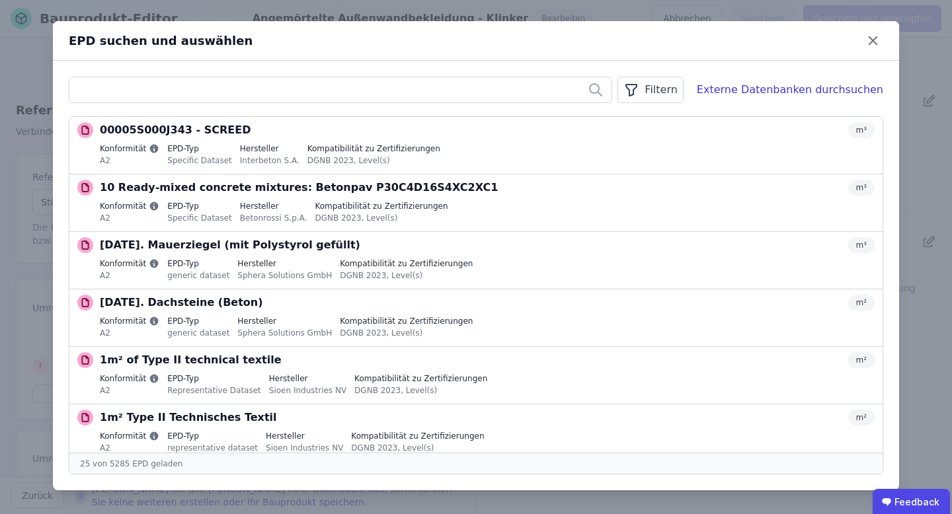
click at [671, 91] on div "Filtern" at bounding box center [650, 90] width 65 height 26
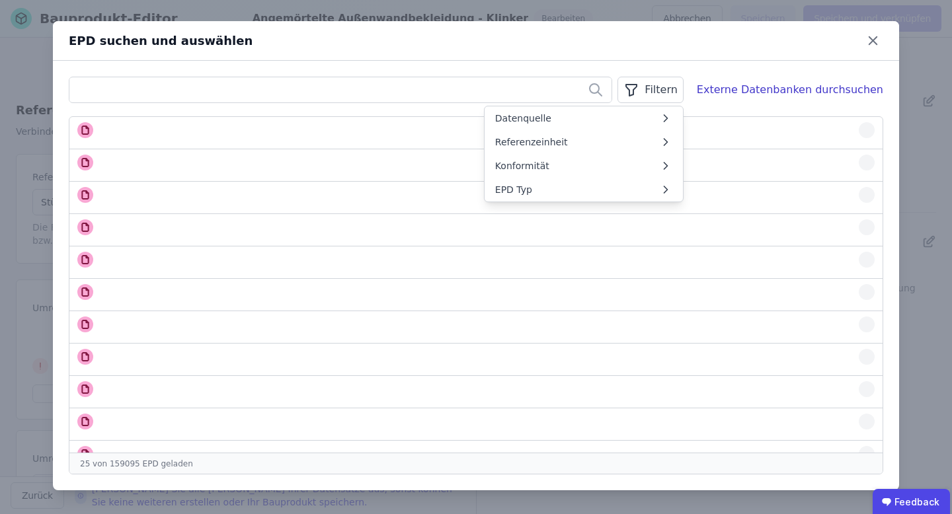
click at [669, 58] on div "EPD suchen und auswählen" at bounding box center [476, 41] width 846 height 40
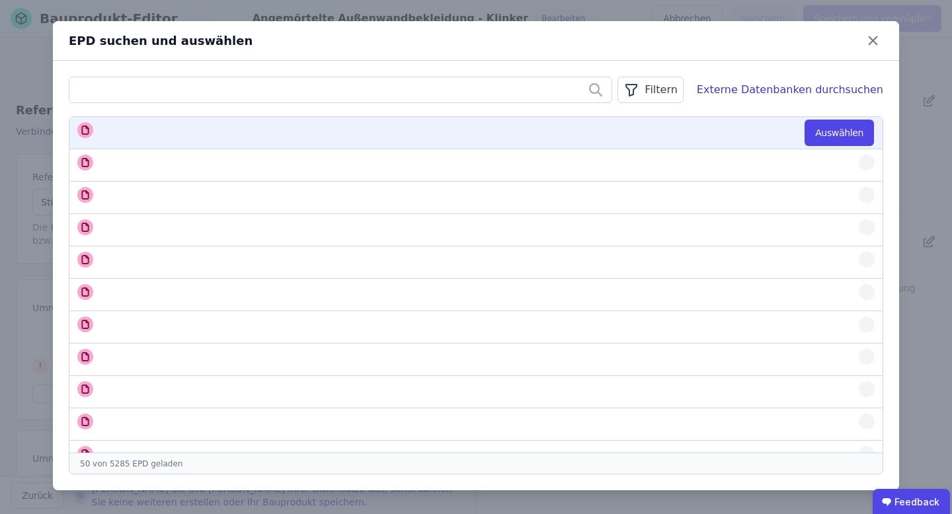
click at [382, 128] on div at bounding box center [487, 130] width 775 height 16
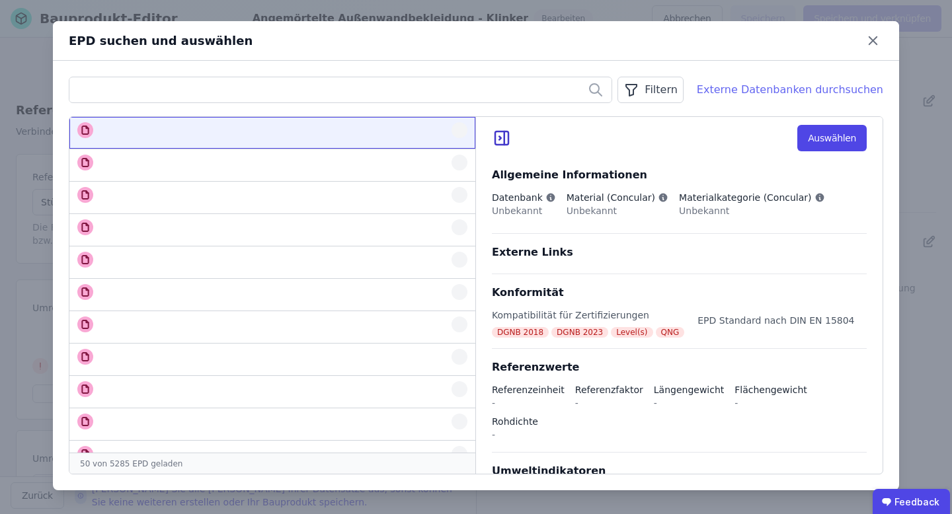
click at [811, 91] on div "Externe Datenbanken durchsuchen" at bounding box center [790, 90] width 186 height 16
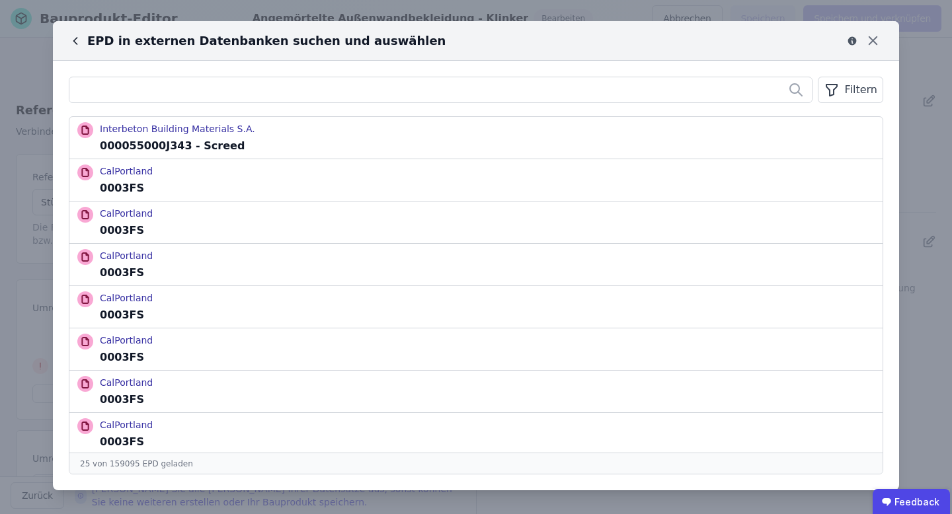
click at [74, 41] on icon at bounding box center [75, 41] width 3 height 7
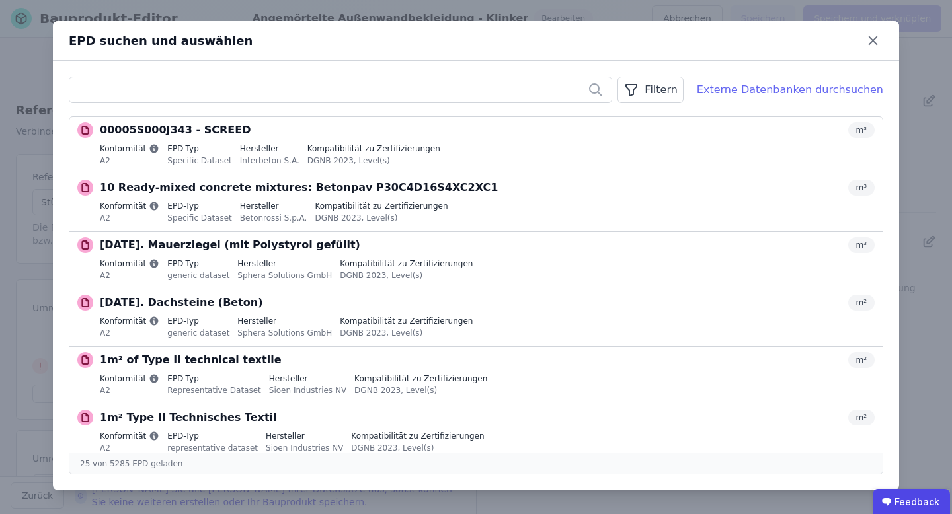
click at [764, 89] on div "Externe Datenbanken durchsuchen" at bounding box center [790, 90] width 186 height 16
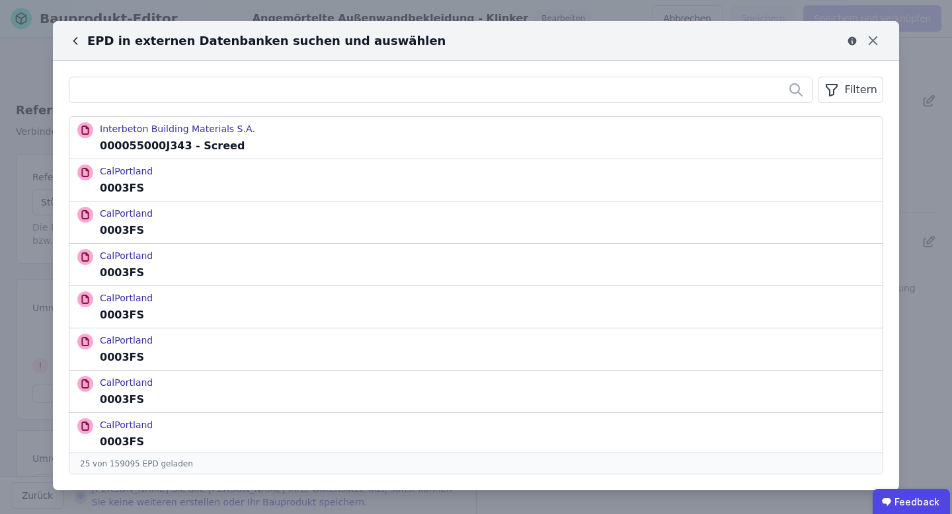
click at [74, 41] on icon at bounding box center [75, 41] width 3 height 7
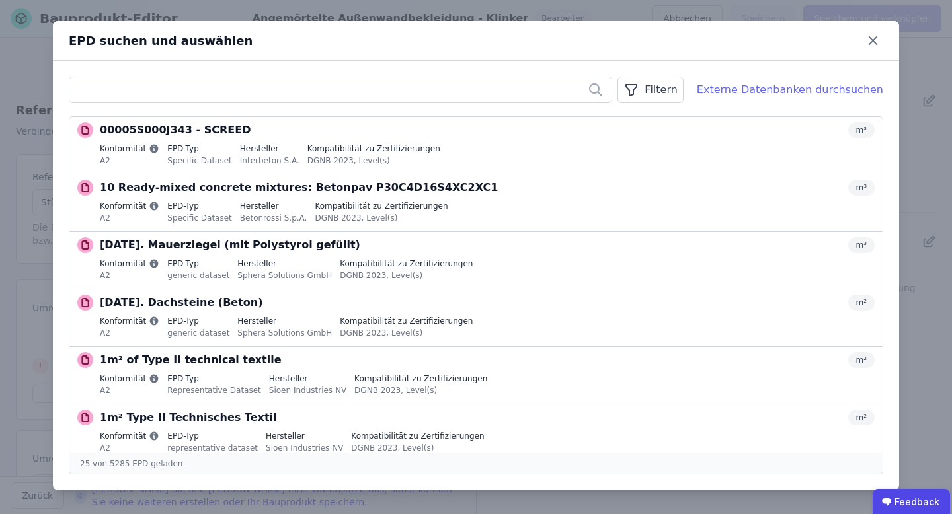
click at [791, 91] on div "Externe Datenbanken durchsuchen" at bounding box center [790, 90] width 186 height 16
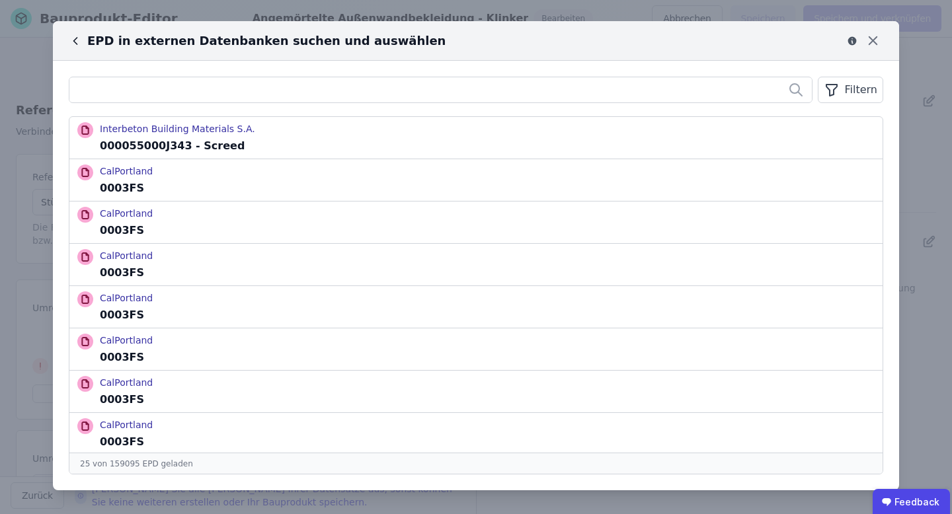
click at [75, 40] on icon at bounding box center [75, 40] width 13 height 13
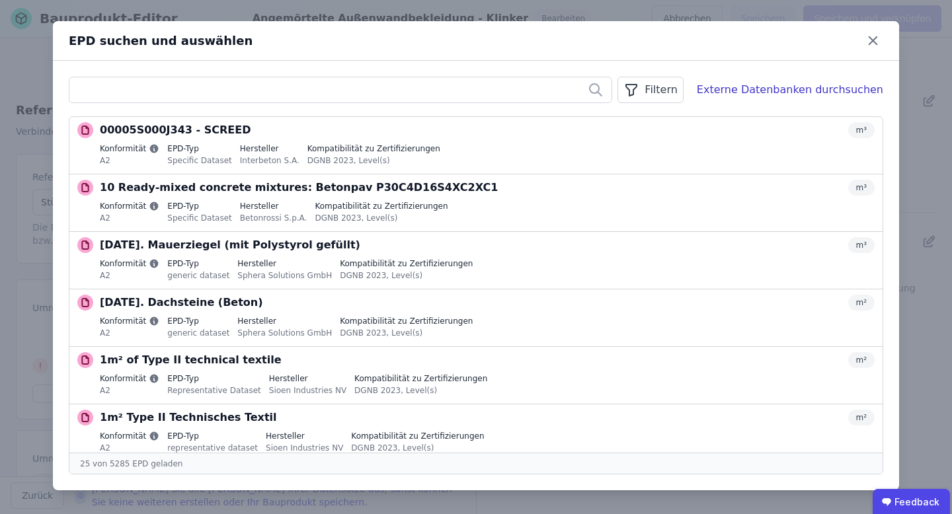
click at [668, 87] on div "Filtern" at bounding box center [650, 90] width 65 height 26
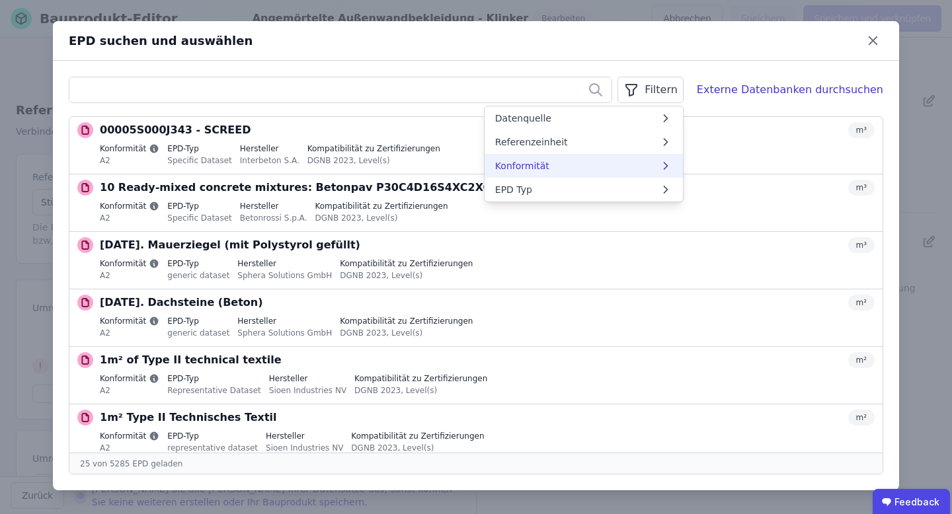
click at [626, 165] on li "Konformität" at bounding box center [584, 166] width 198 height 24
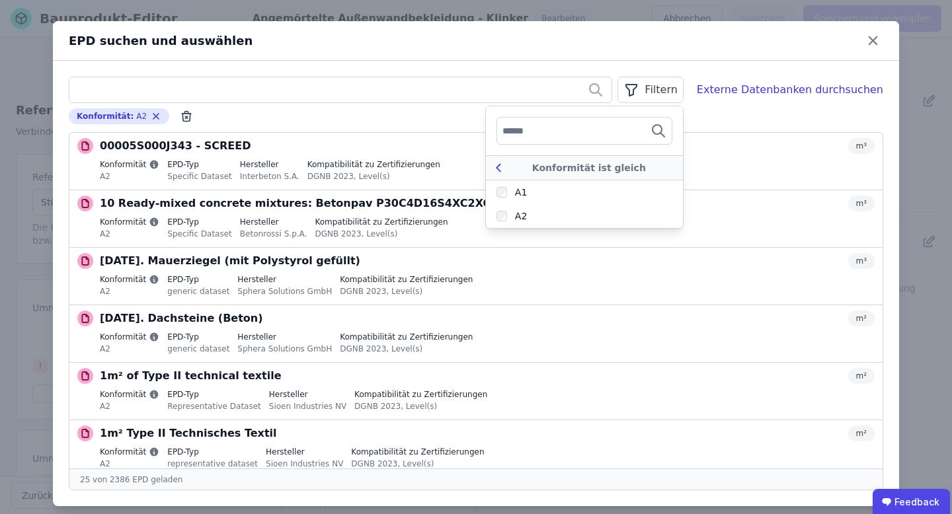
click at [506, 169] on icon at bounding box center [498, 168] width 15 height 16
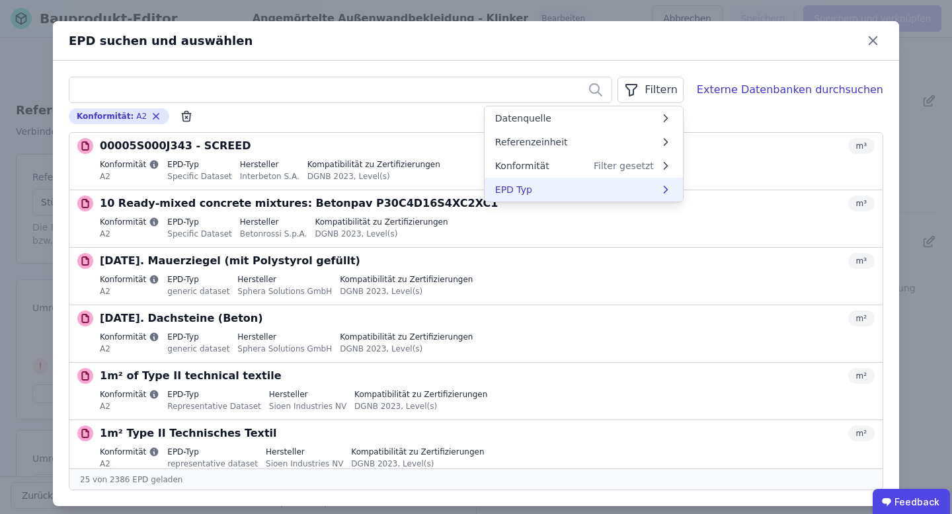
click at [588, 190] on li "EPD Typ" at bounding box center [584, 190] width 198 height 24
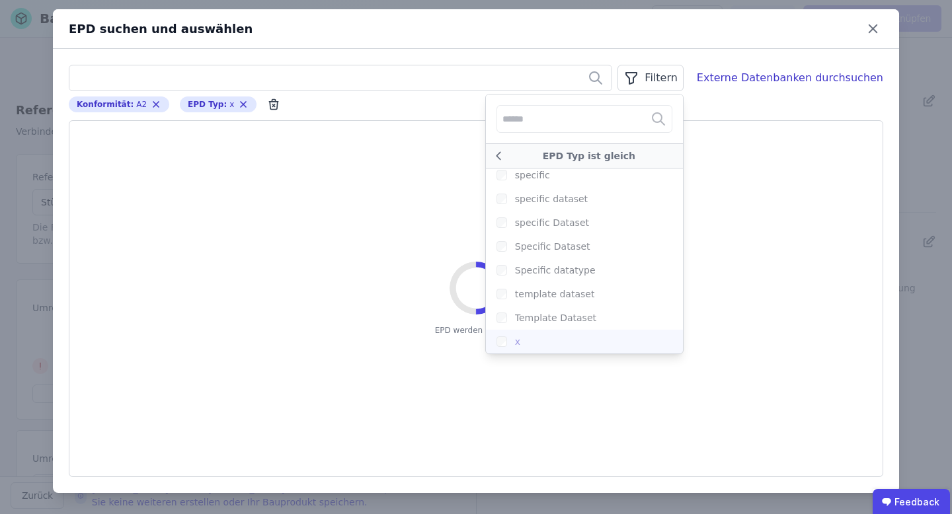
scroll to position [12, 0]
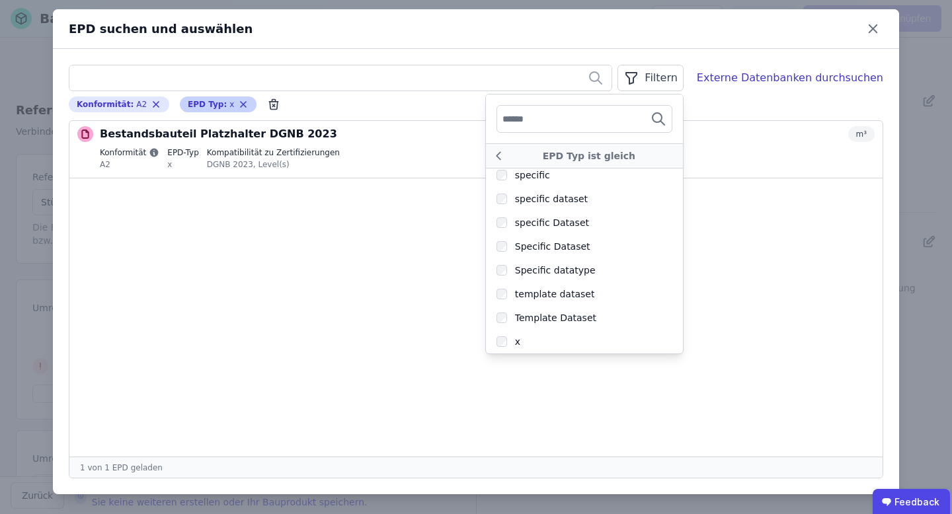
click at [238, 102] on icon "button" at bounding box center [243, 104] width 11 height 11
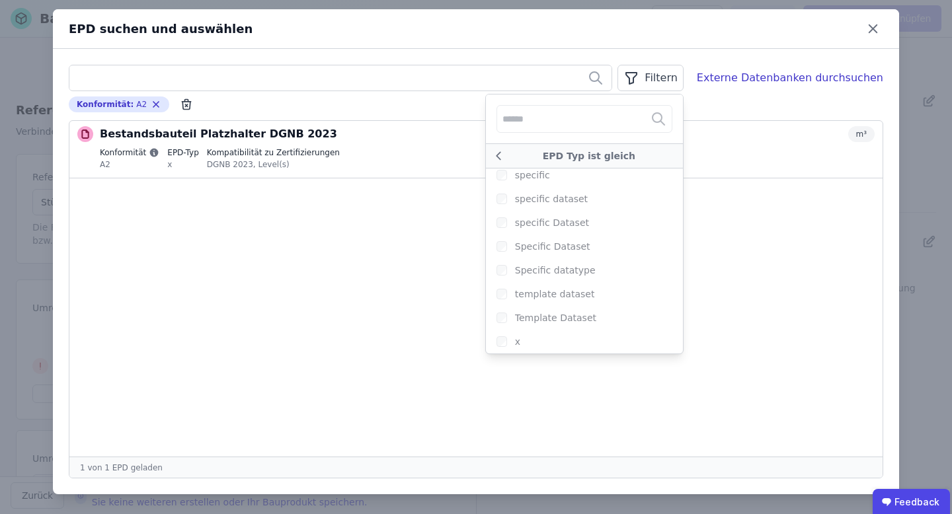
scroll to position [0, 0]
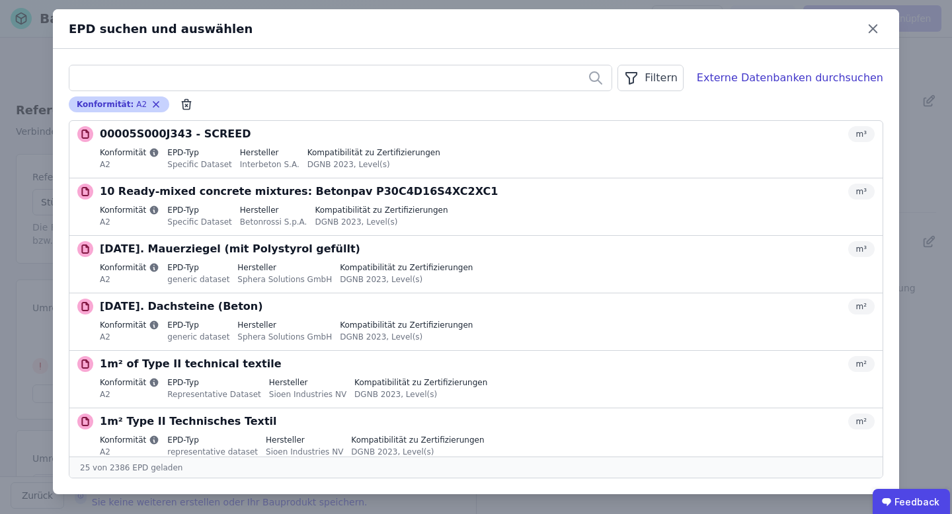
click at [151, 103] on icon "button" at bounding box center [156, 104] width 11 height 11
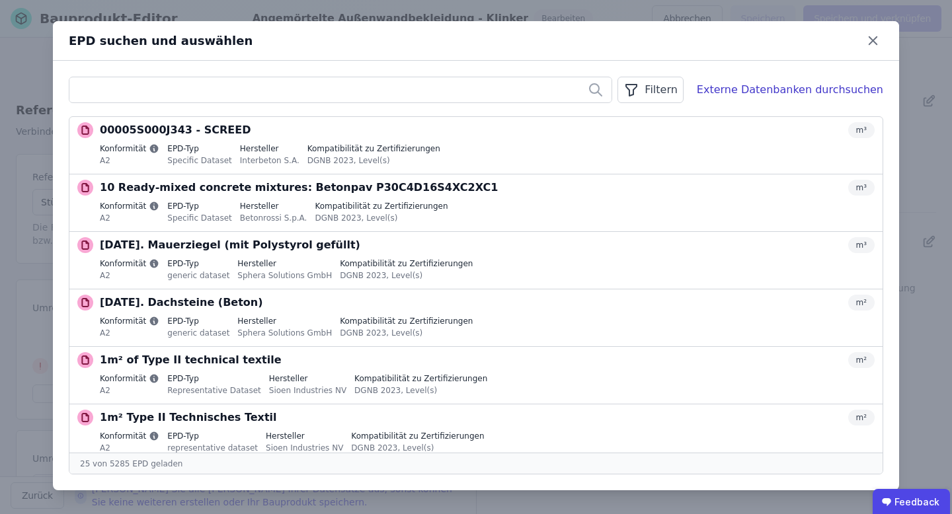
click at [661, 89] on div "Filtern" at bounding box center [650, 90] width 65 height 26
click at [676, 91] on div "Filtern" at bounding box center [650, 90] width 65 height 26
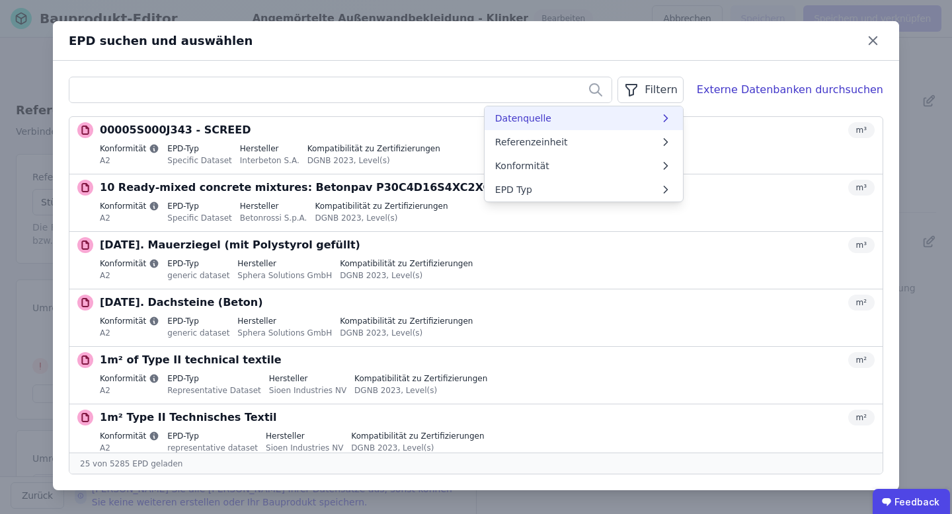
click at [642, 122] on li "Datenquelle" at bounding box center [584, 118] width 198 height 24
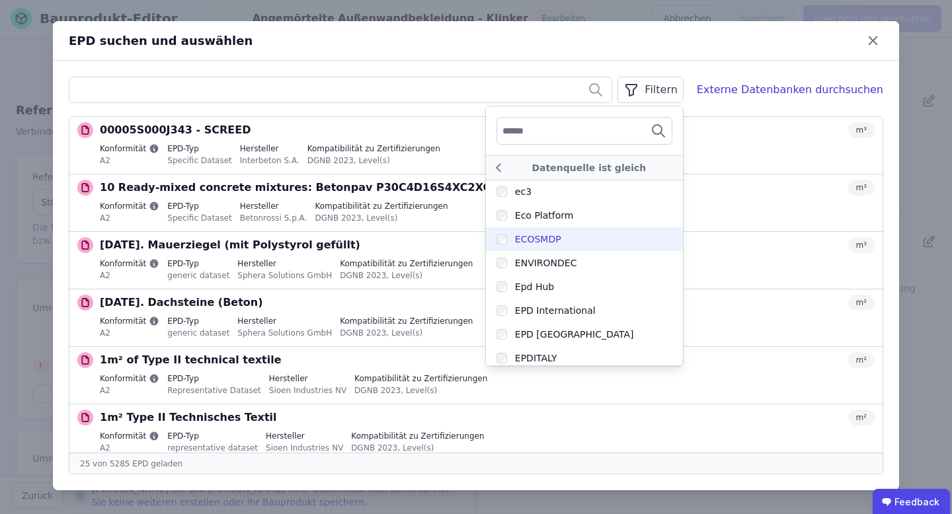
scroll to position [71, 0]
click at [506, 168] on icon at bounding box center [498, 168] width 15 height 16
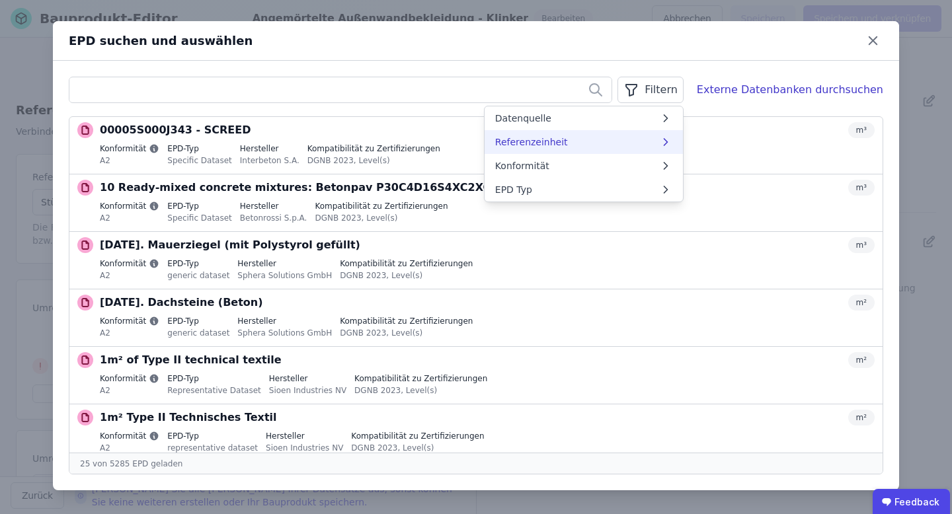
click at [557, 142] on span "Referenzeinheit" at bounding box center [531, 142] width 73 height 13
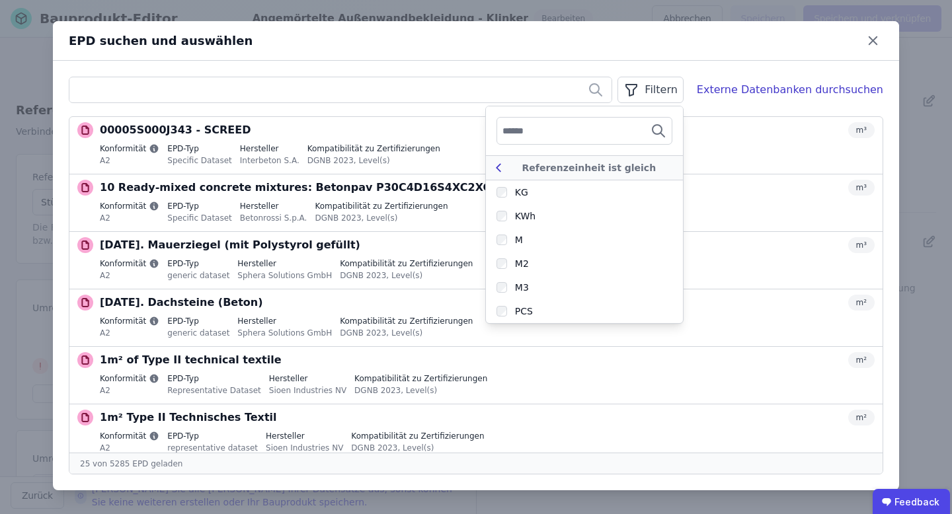
click at [501, 169] on icon at bounding box center [499, 167] width 4 height 7
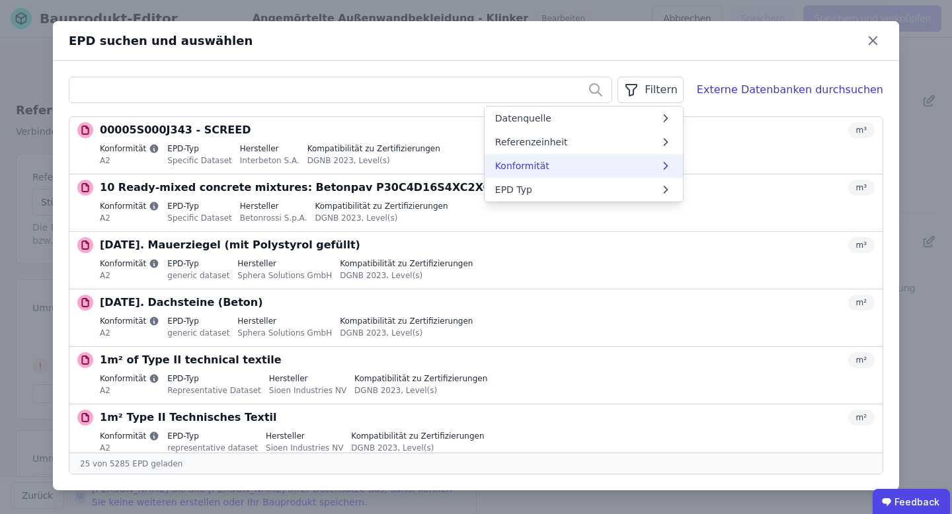
click at [549, 169] on span "Konformität" at bounding box center [522, 165] width 54 height 13
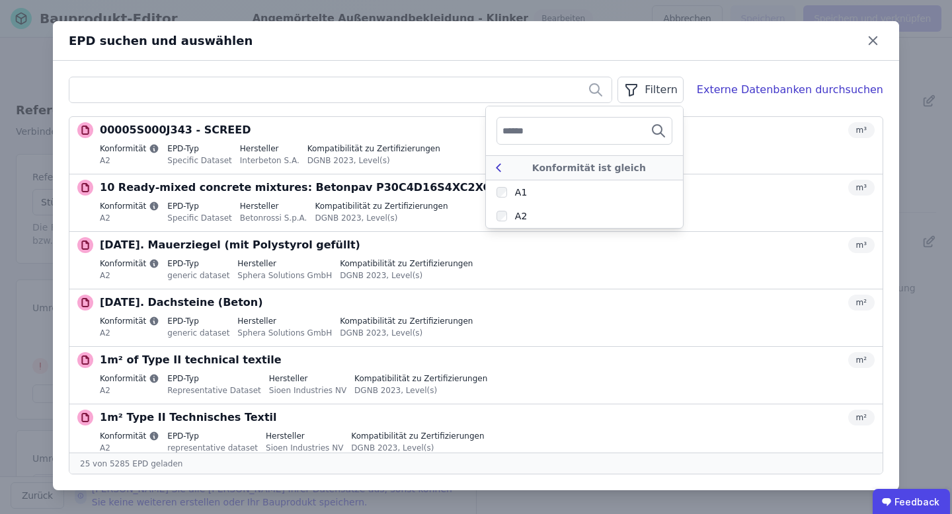
click at [506, 169] on icon at bounding box center [498, 168] width 15 height 16
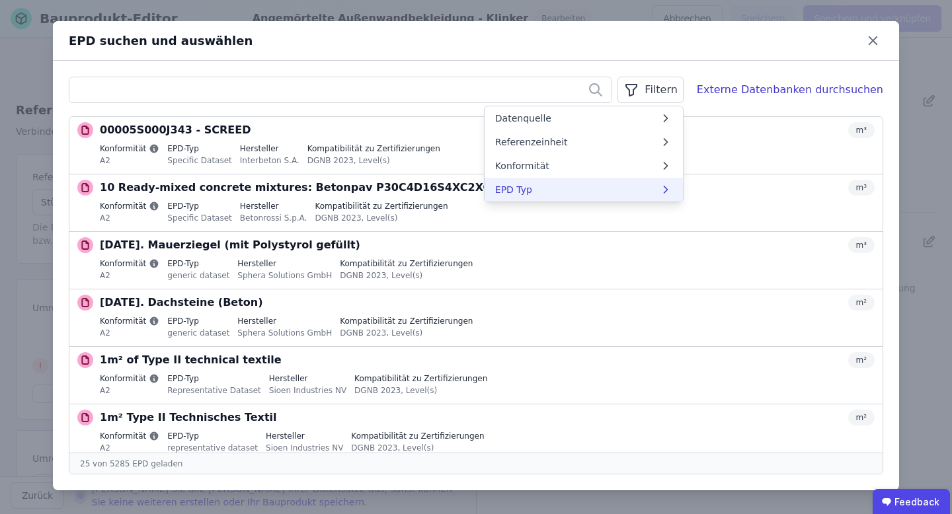
click at [532, 193] on span "EPD Typ" at bounding box center [513, 189] width 37 height 13
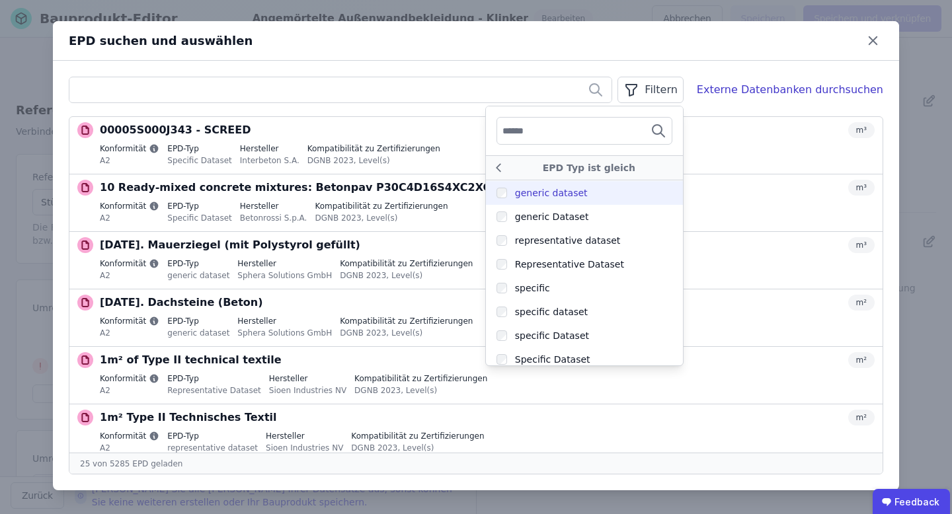
scroll to position [63, 0]
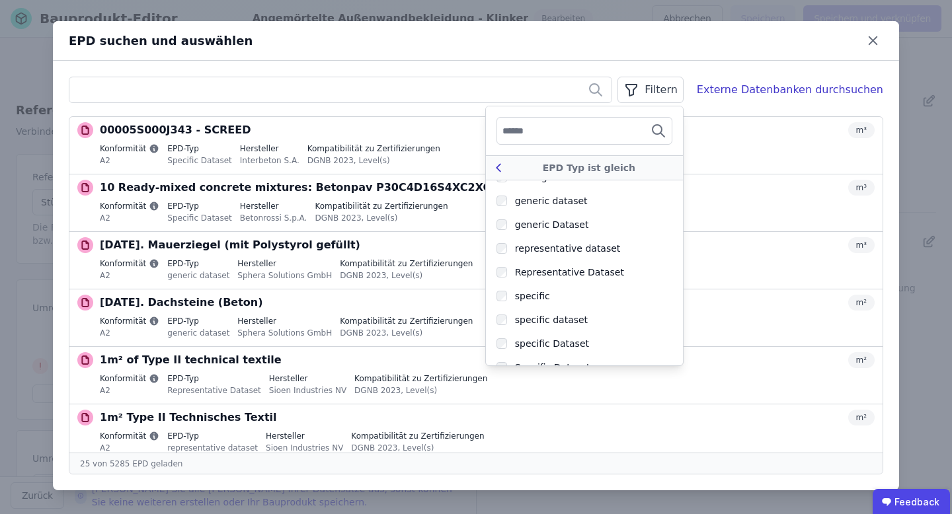
click at [506, 167] on icon at bounding box center [498, 168] width 15 height 16
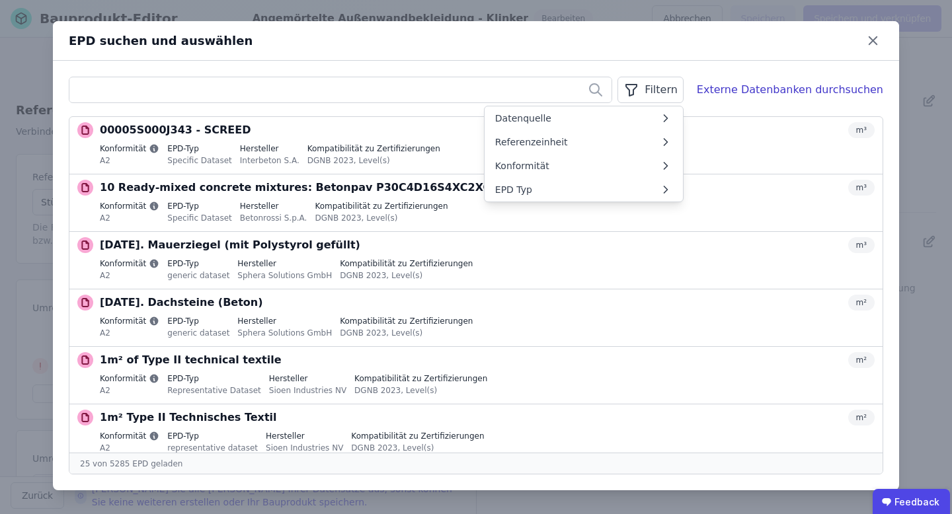
click at [740, 70] on div "Filtern Datenquelle Referenzeinheit Konformität EPD Typ Externe Datenbanken du…" at bounding box center [476, 276] width 846 height 430
click at [752, 89] on div "Externe Datenbanken durchsuchen" at bounding box center [790, 90] width 186 height 16
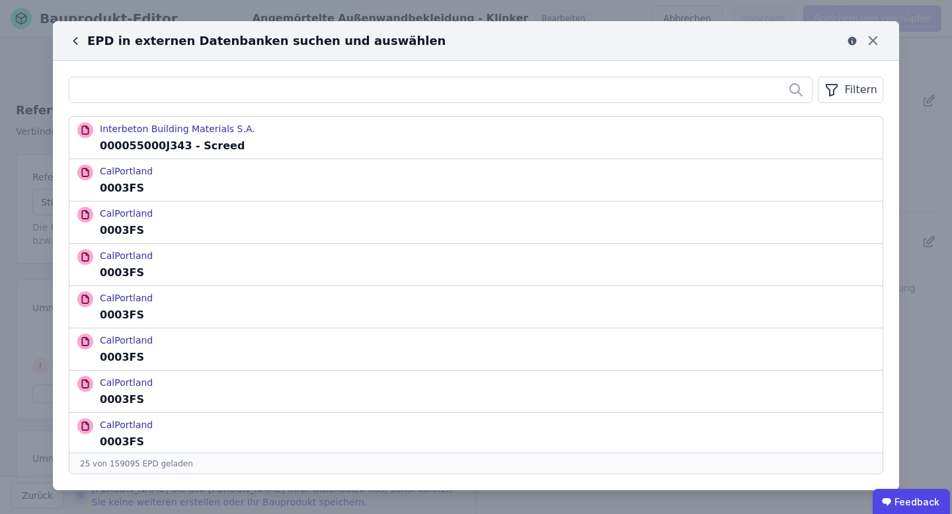
click at [854, 87] on div "Filtern" at bounding box center [850, 90] width 65 height 26
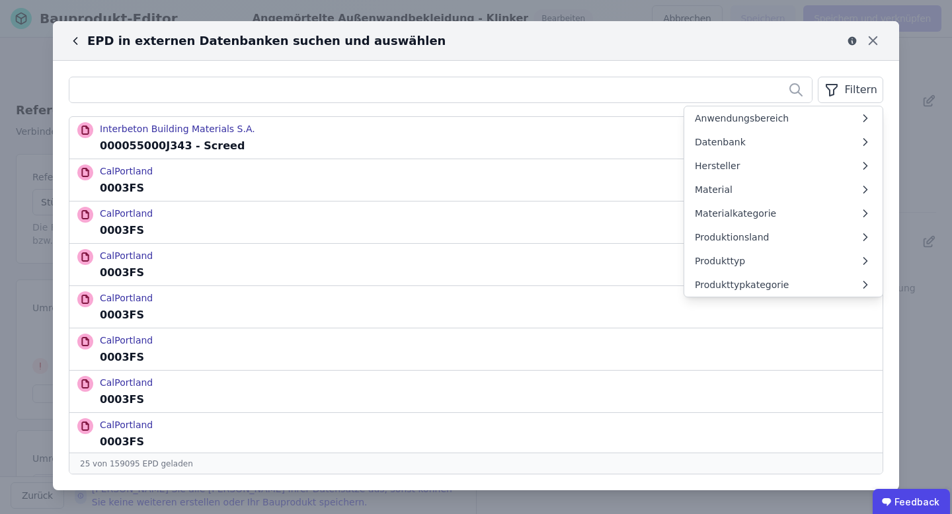
click at [78, 46] on icon at bounding box center [75, 40] width 13 height 13
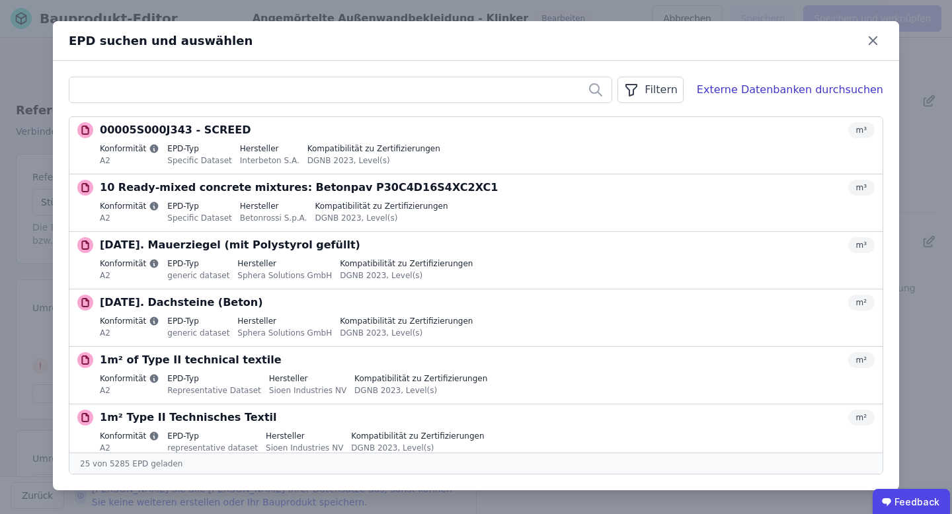
click at [664, 97] on div "Filtern" at bounding box center [650, 90] width 65 height 26
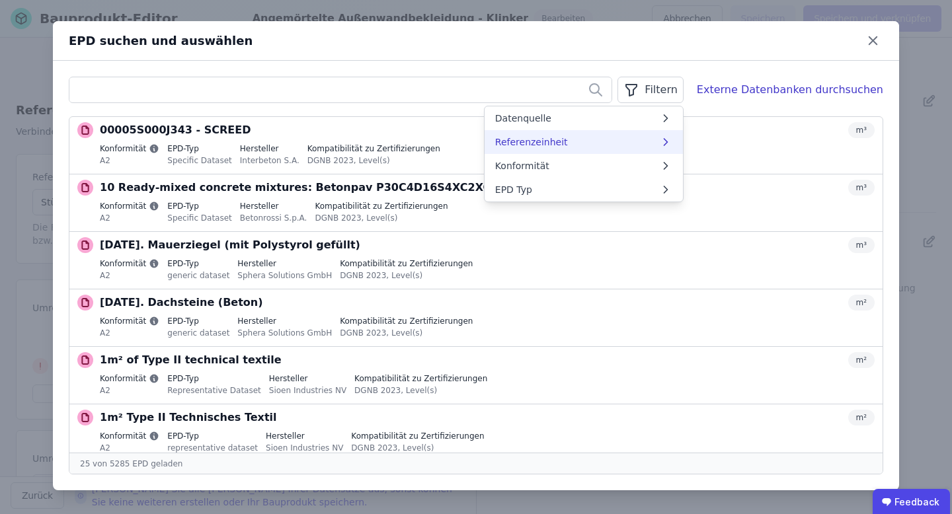
click at [667, 148] on li "Referenzeinheit" at bounding box center [584, 142] width 198 height 24
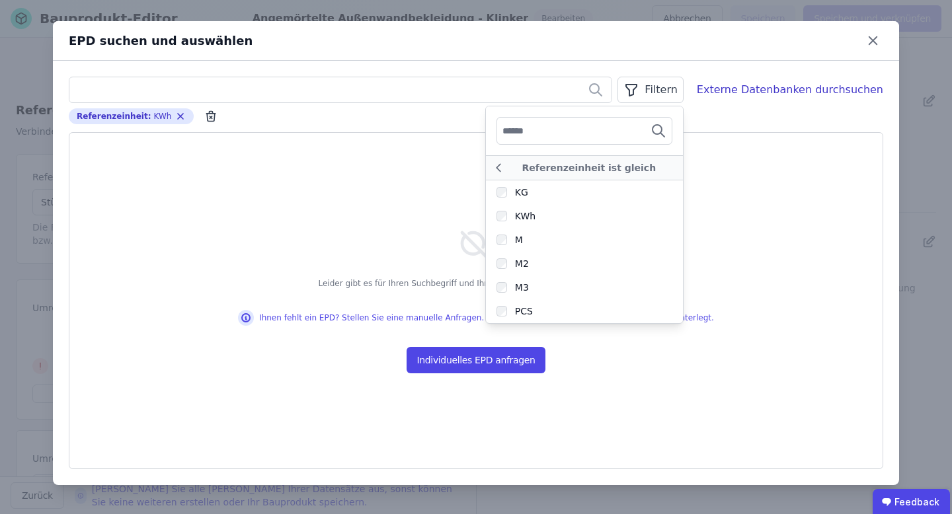
click at [704, 69] on div "Filtern Referenzeinheit ist gleich KG KWh M M2 M3 PCS Externe Datenbanken durch…" at bounding box center [476, 273] width 846 height 425
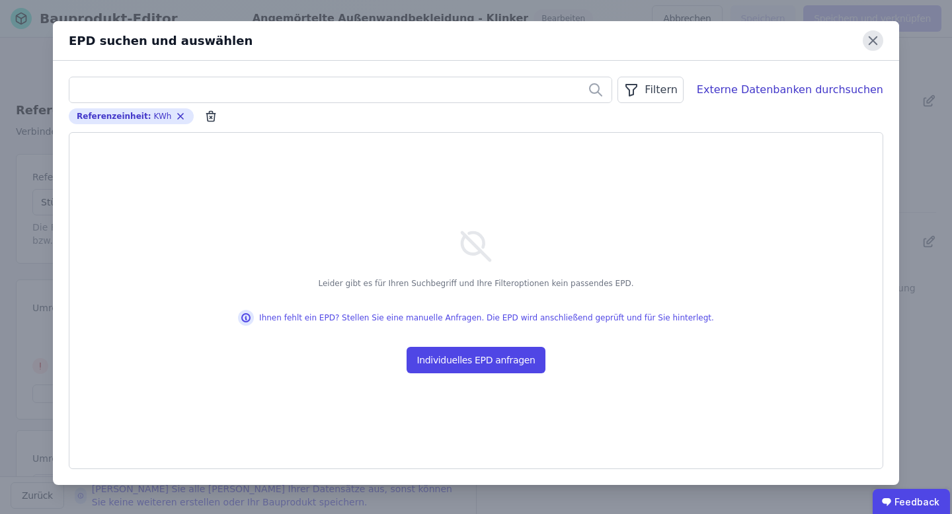
click at [873, 39] on icon at bounding box center [873, 40] width 20 height 20
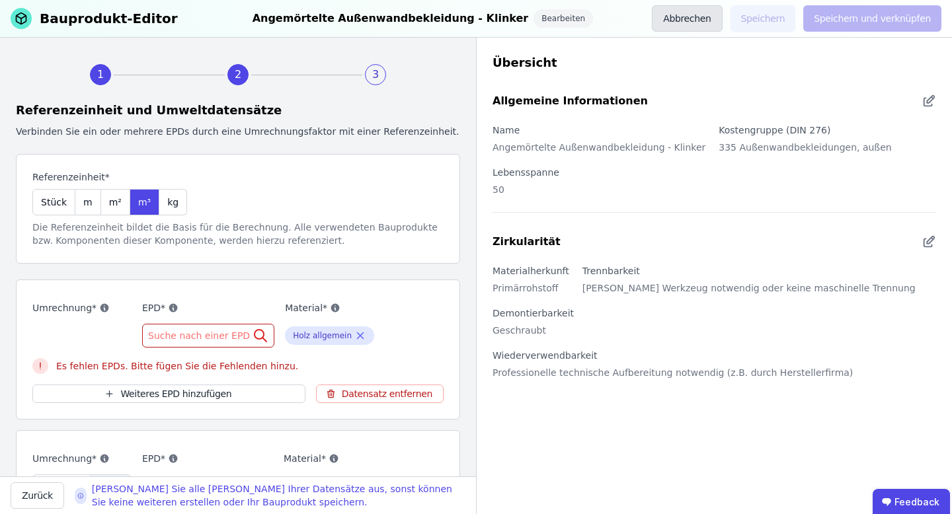
click at [676, 17] on button "Abbrechen" at bounding box center [687, 18] width 70 height 26
